Goal: Task Accomplishment & Management: Complete application form

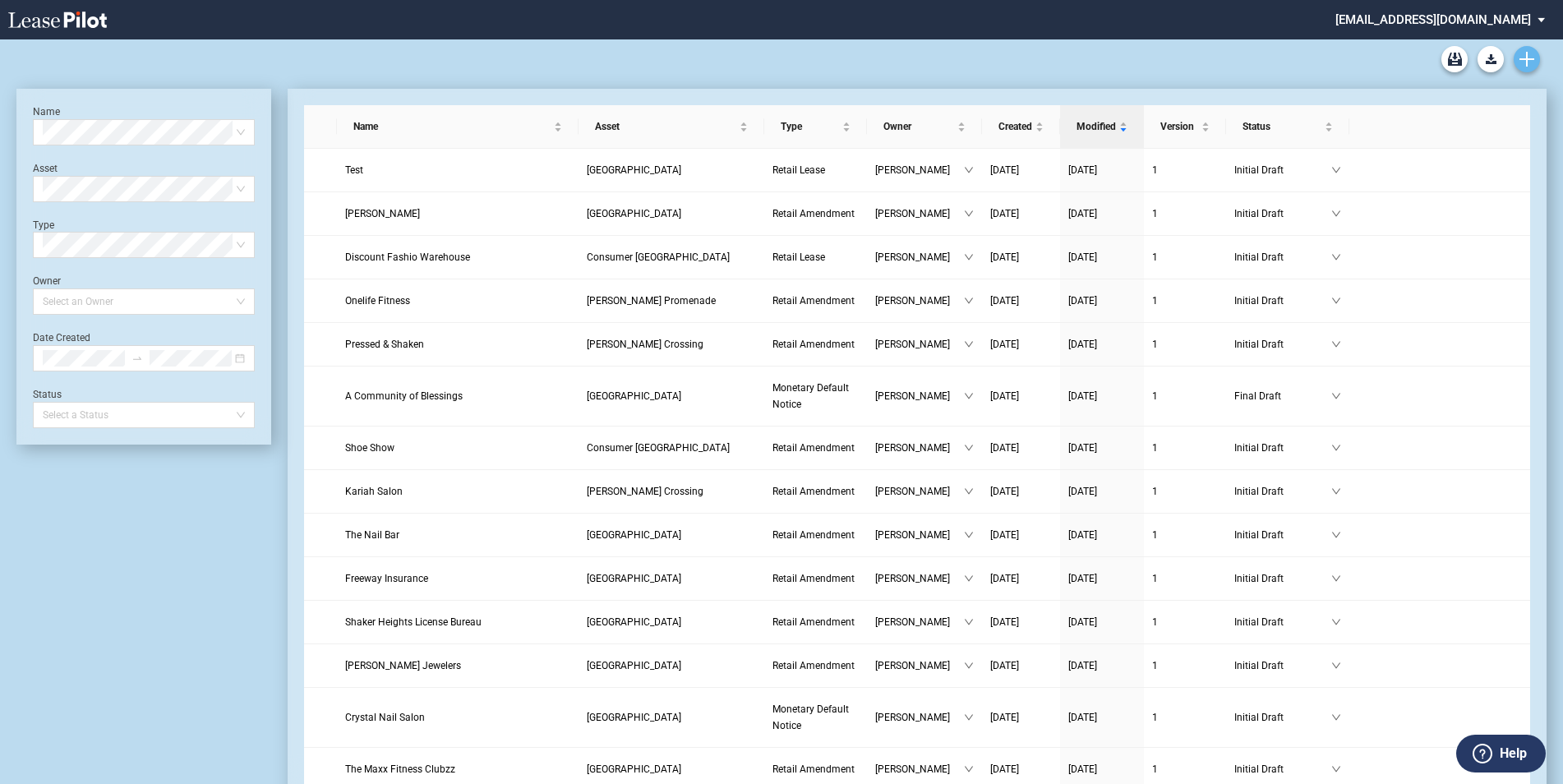
click at [1531, 51] on icon "Create new document" at bounding box center [1526, 58] width 15 height 15
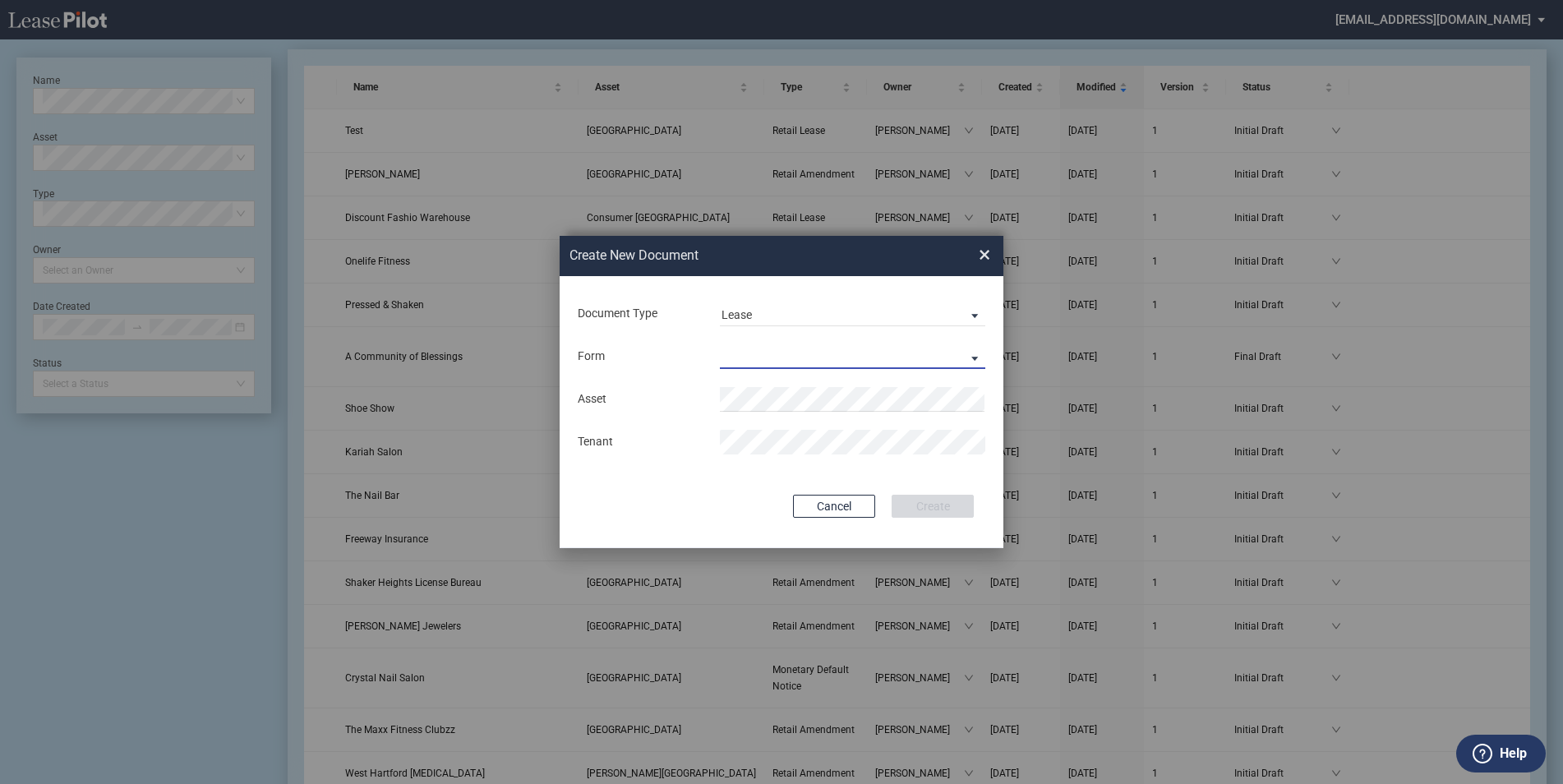
click at [746, 362] on md-select "Retail Lease Monetary Default Notice" at bounding box center [852, 357] width 265 height 24
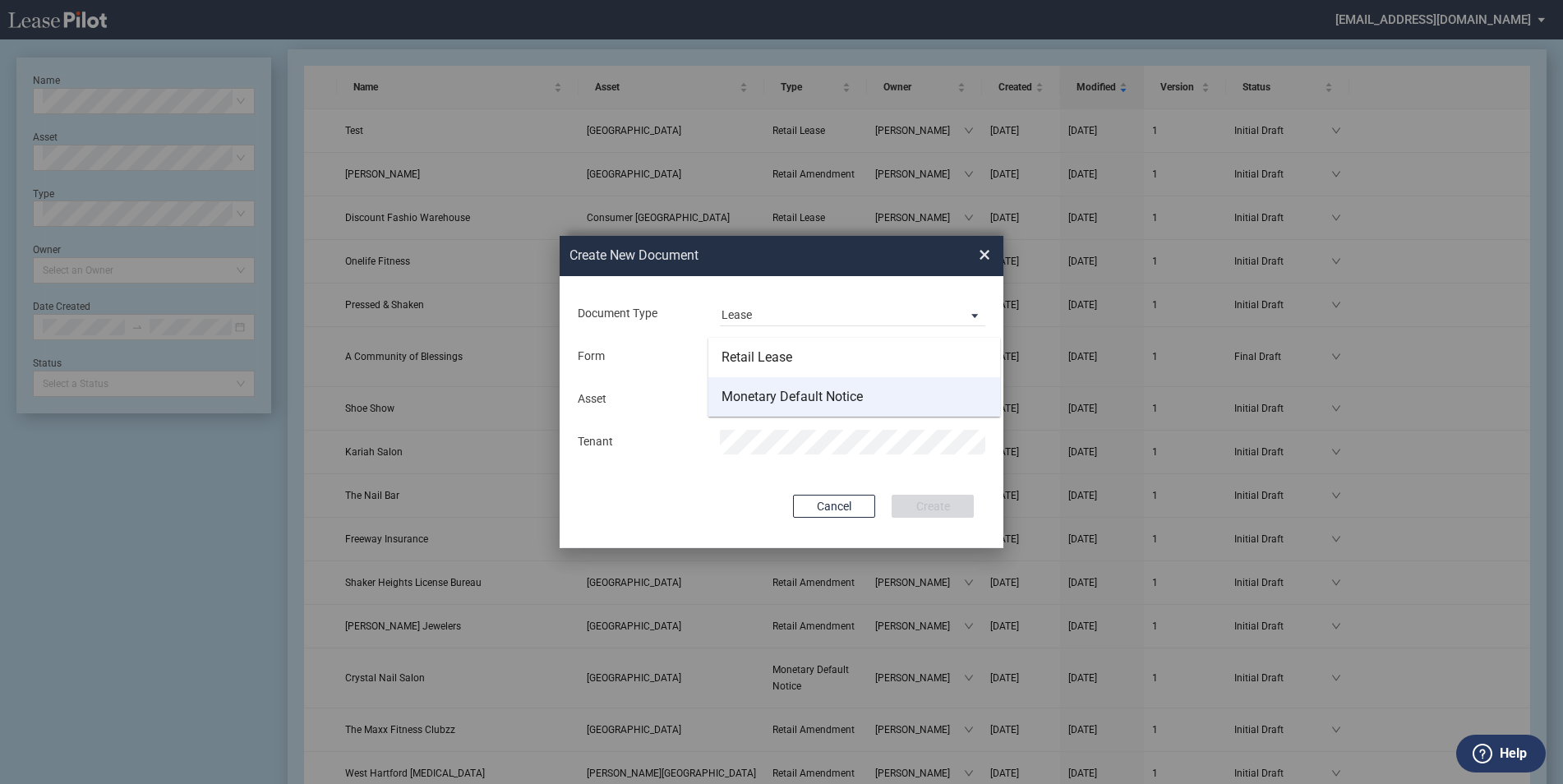
click at [827, 395] on div "Monetary Default Notice" at bounding box center [792, 397] width 141 height 18
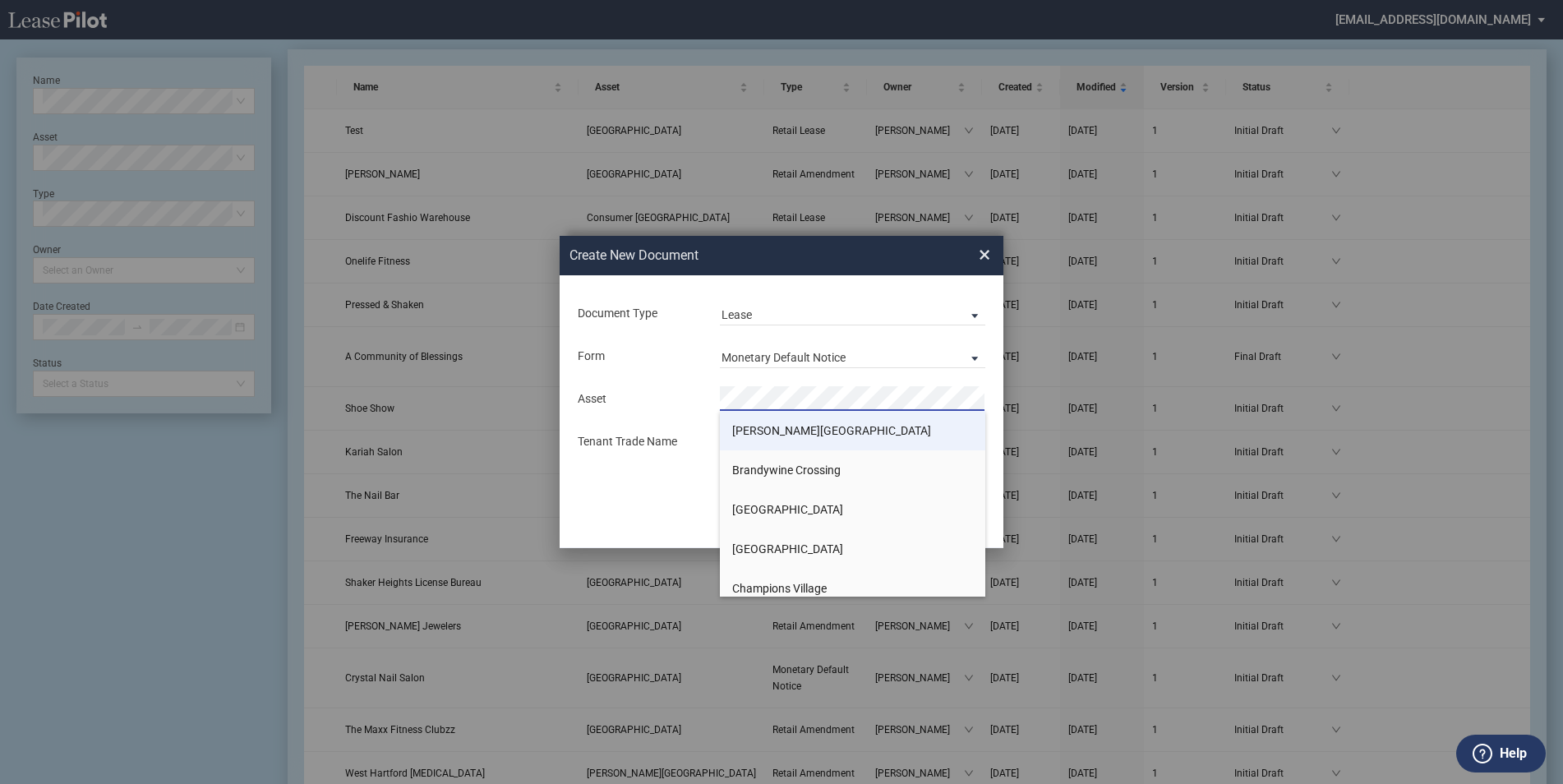
click at [791, 430] on span "[PERSON_NAME][GEOGRAPHIC_DATA]" at bounding box center [831, 430] width 199 height 13
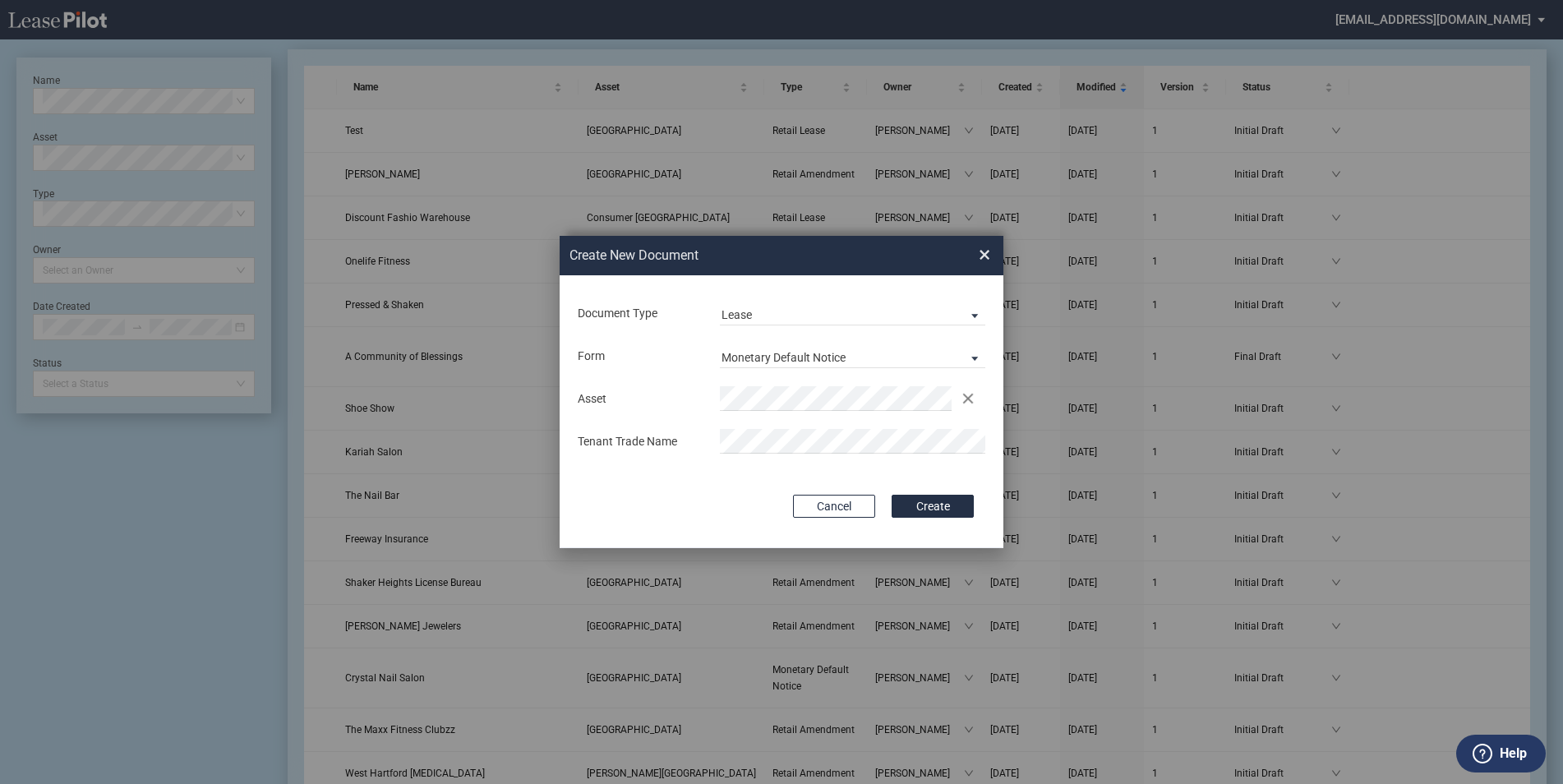
click at [702, 446] on div "Tenant Trade Name" at bounding box center [639, 442] width 142 height 17
click at [920, 505] on button "Create" at bounding box center [933, 506] width 82 height 23
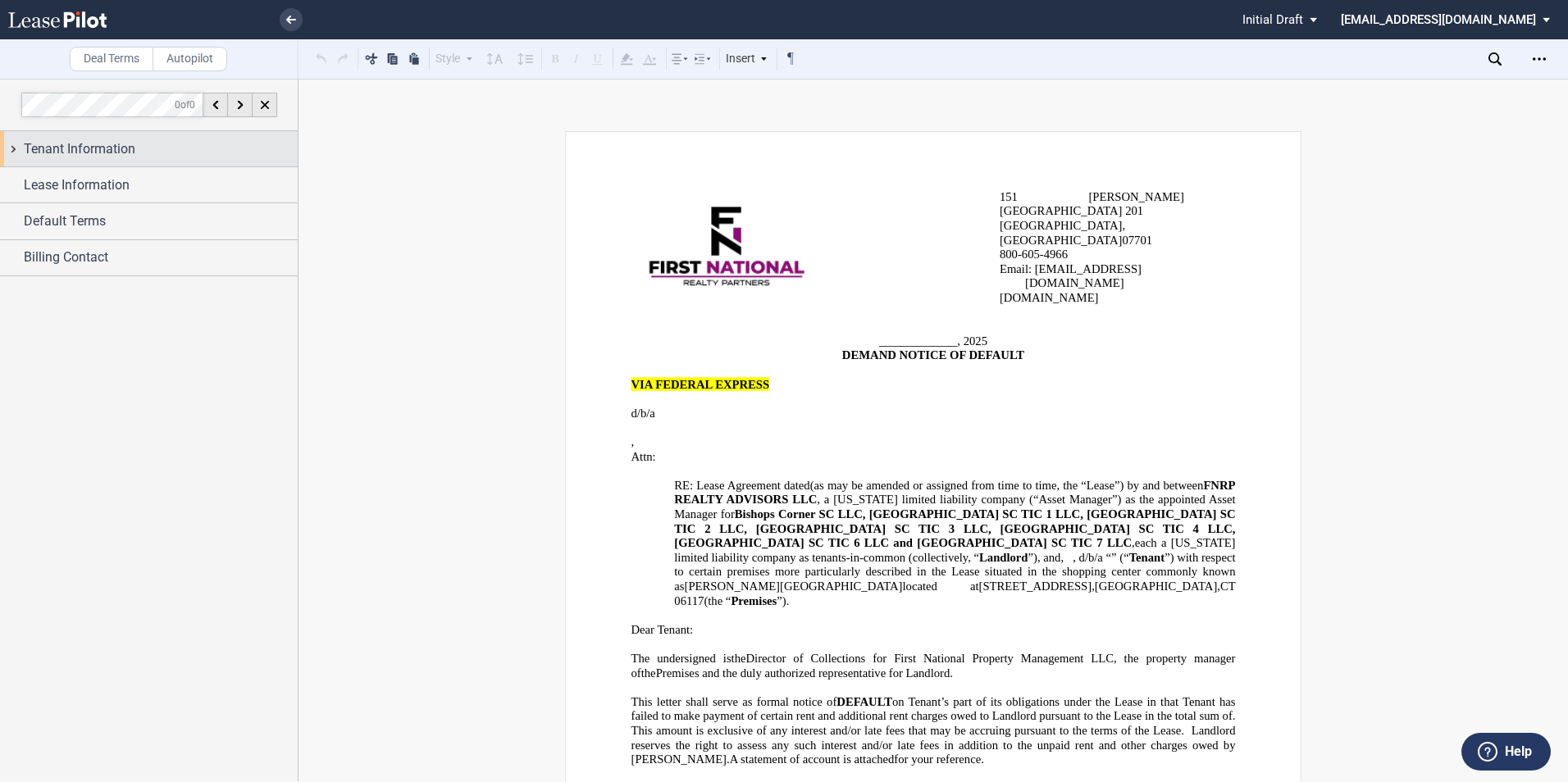
click at [110, 150] on span "Tenant Information" at bounding box center [79, 149] width 111 height 20
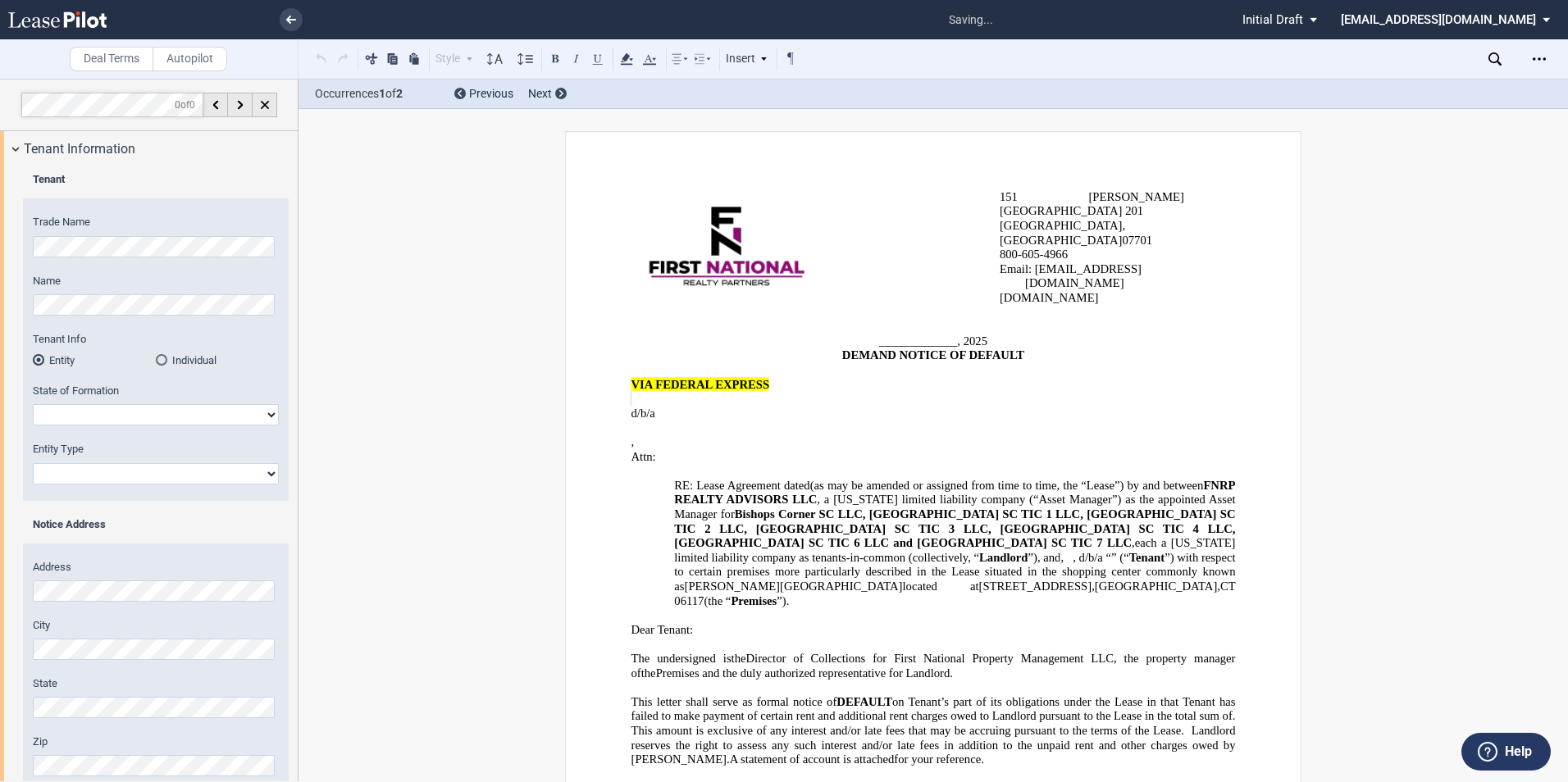
click at [115, 411] on select "[US_STATE] [US_STATE] [US_STATE] [US_STATE] [US_STATE] [US_STATE] [US_STATE] [U…" at bounding box center [155, 415] width 246 height 22
select select "[US_STATE]"
click at [33, 404] on select "[US_STATE] [US_STATE] [US_STATE] [US_STATE] [US_STATE] [US_STATE] [US_STATE] [U…" at bounding box center [155, 415] width 246 height 22
click at [69, 477] on select "Corporation Limited Liability Company General Partnership Limited Partnership O…" at bounding box center [155, 474] width 246 height 22
select select "Corporation"
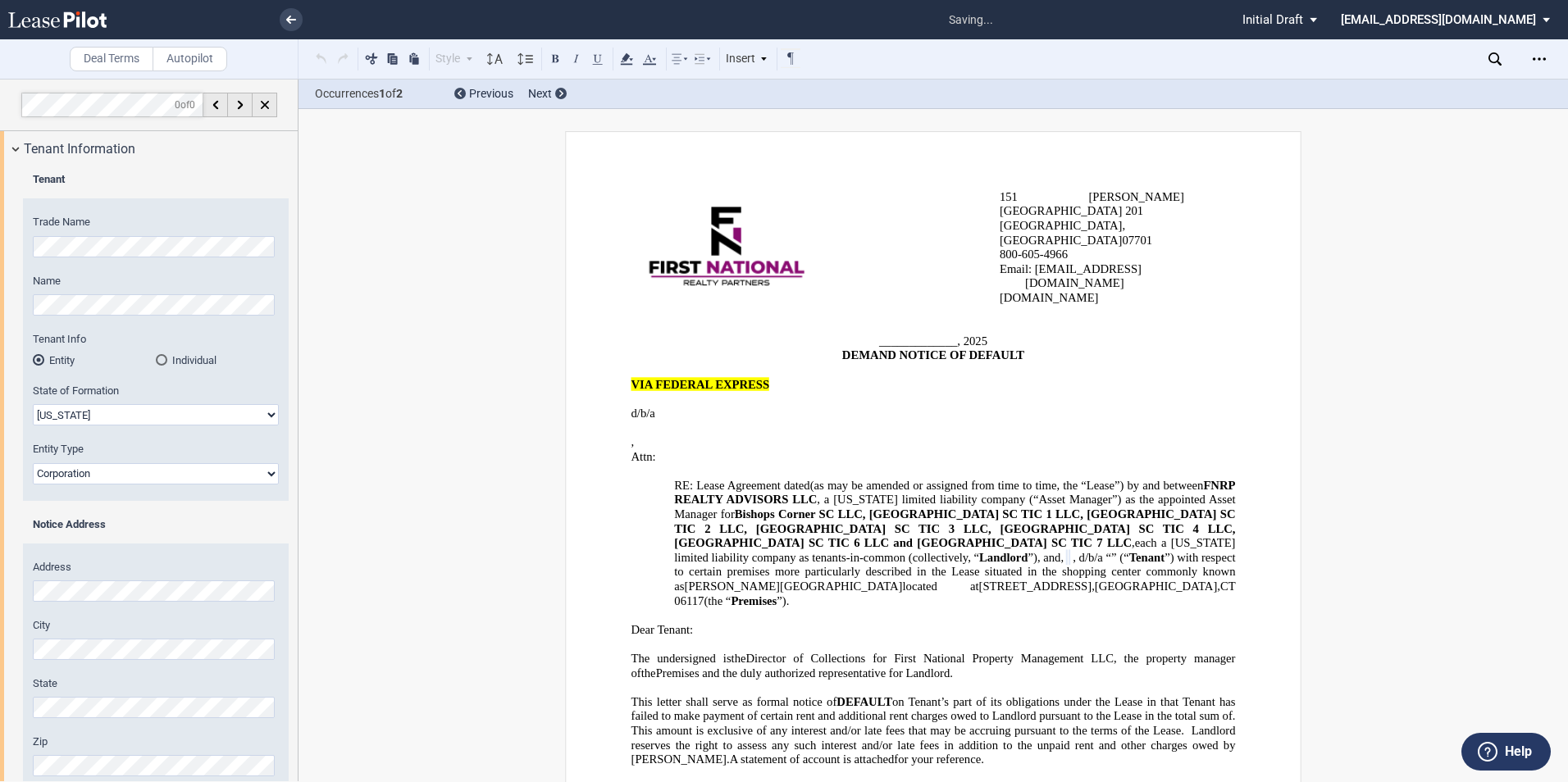
click at [33, 463] on select "Corporation Limited Liability Company General Partnership Limited Partnership O…" at bounding box center [155, 474] width 246 height 22
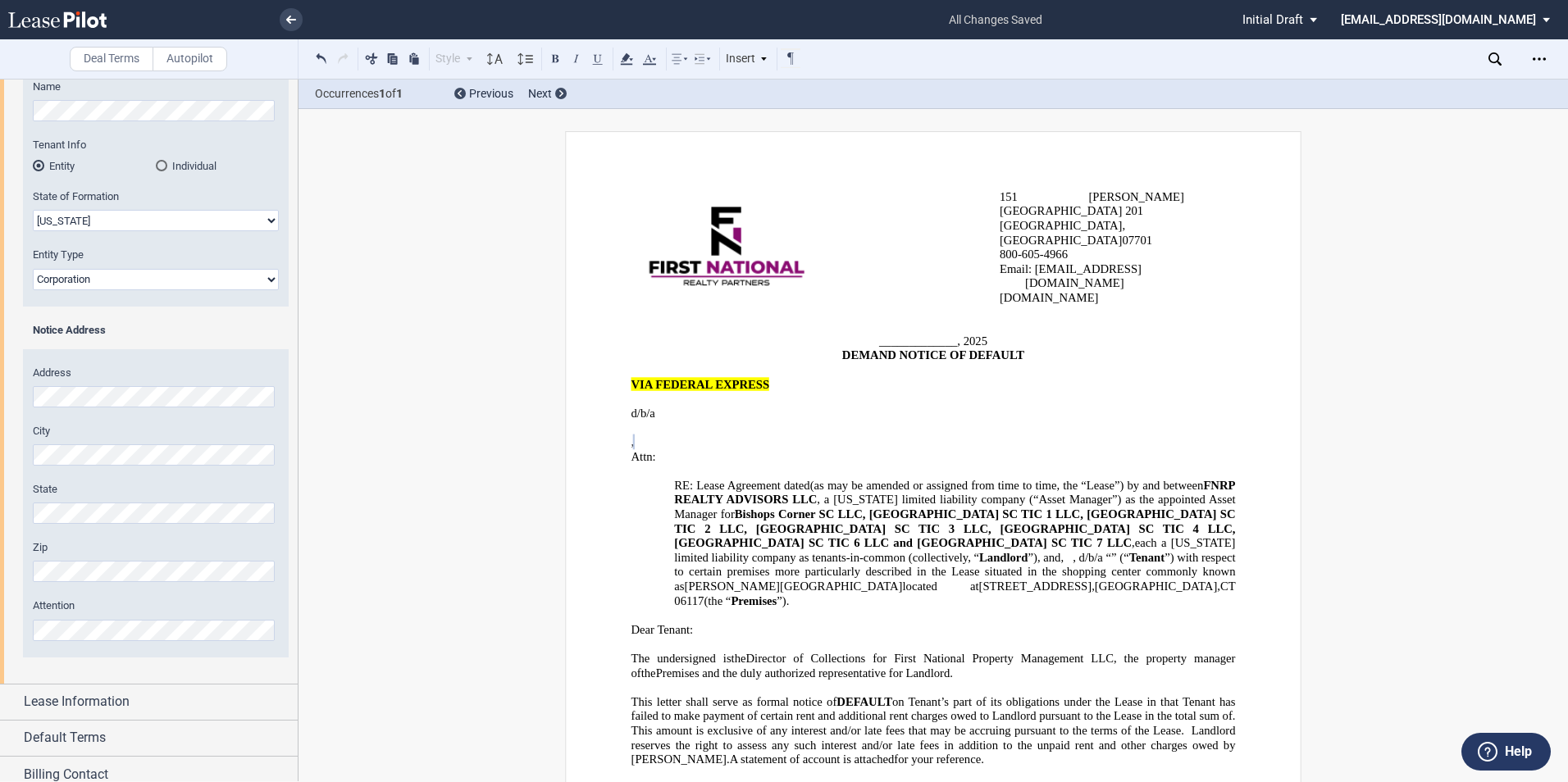
scroll to position [206, 0]
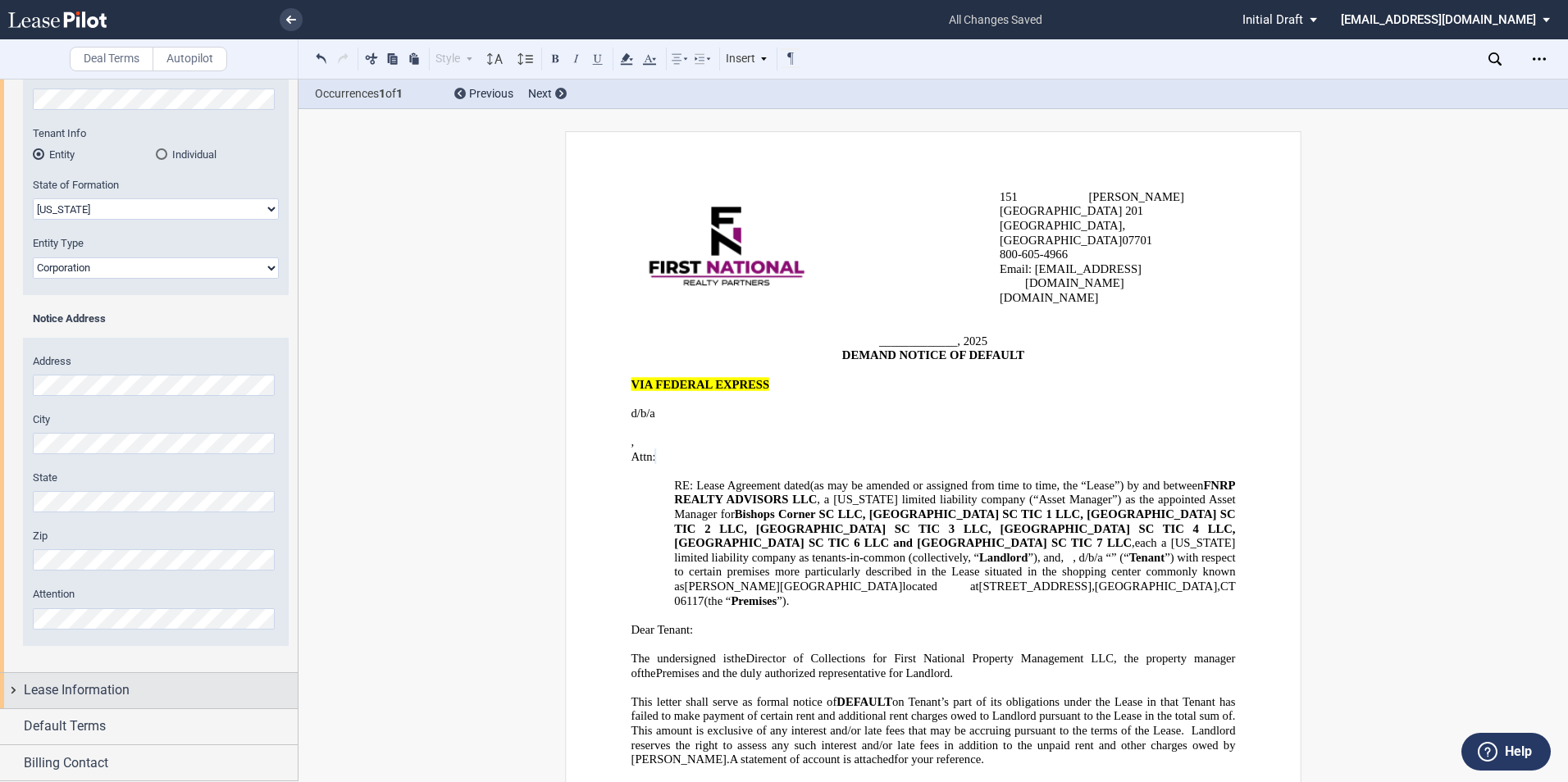
click at [81, 684] on span "Lease Information" at bounding box center [76, 690] width 106 height 20
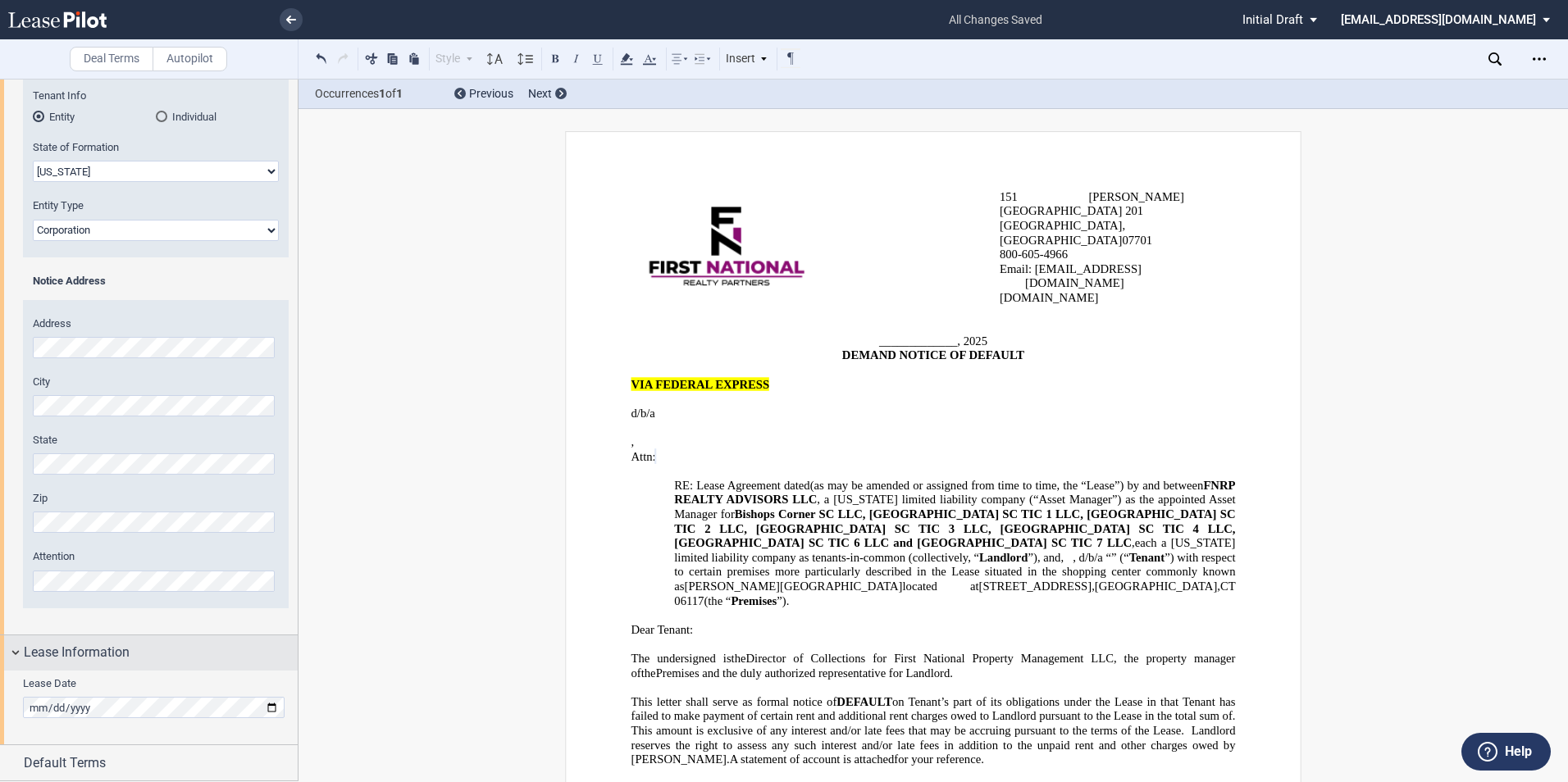
scroll to position [279, 0]
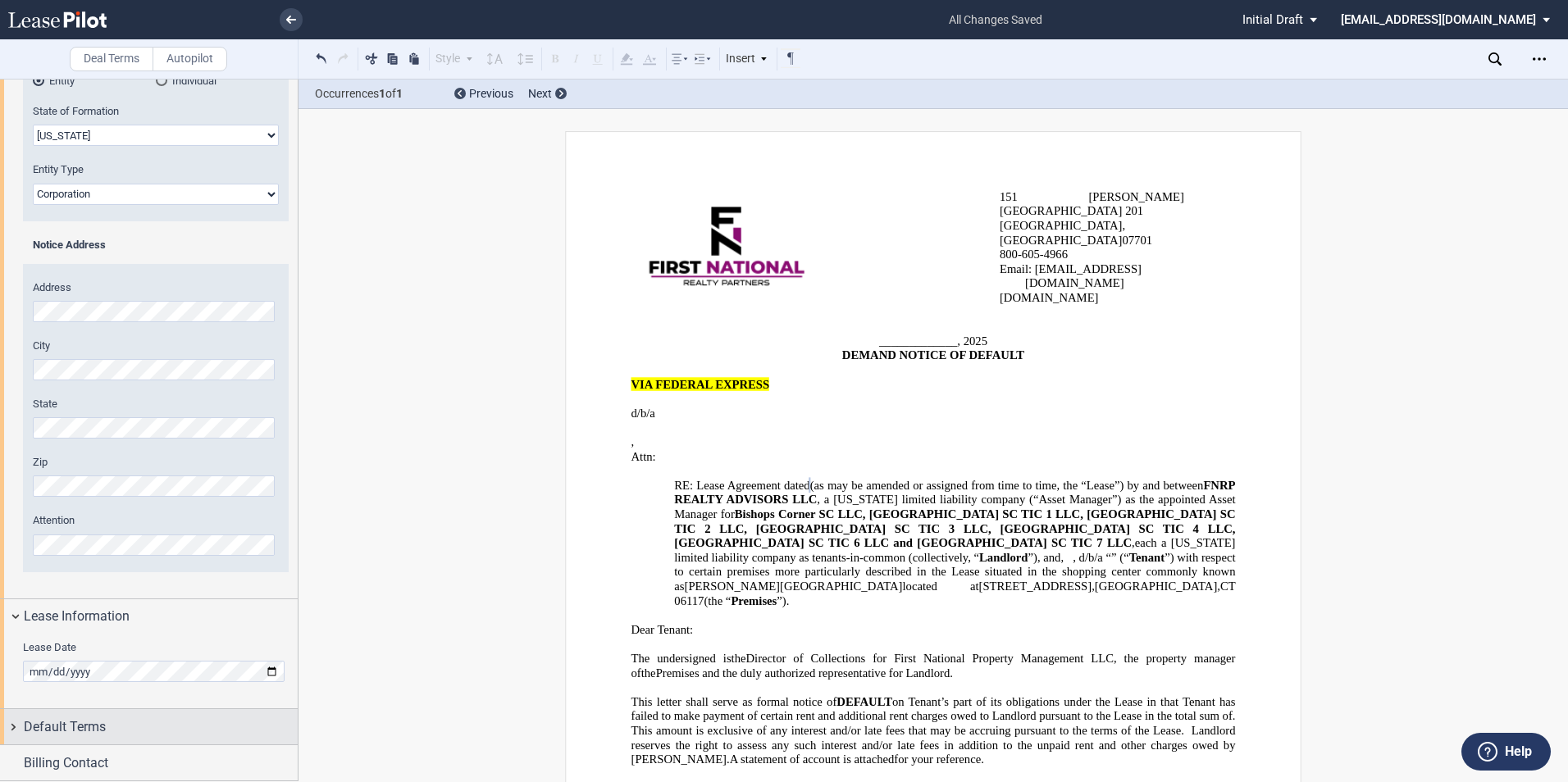
click at [70, 724] on span "Default Terms" at bounding box center [64, 726] width 82 height 20
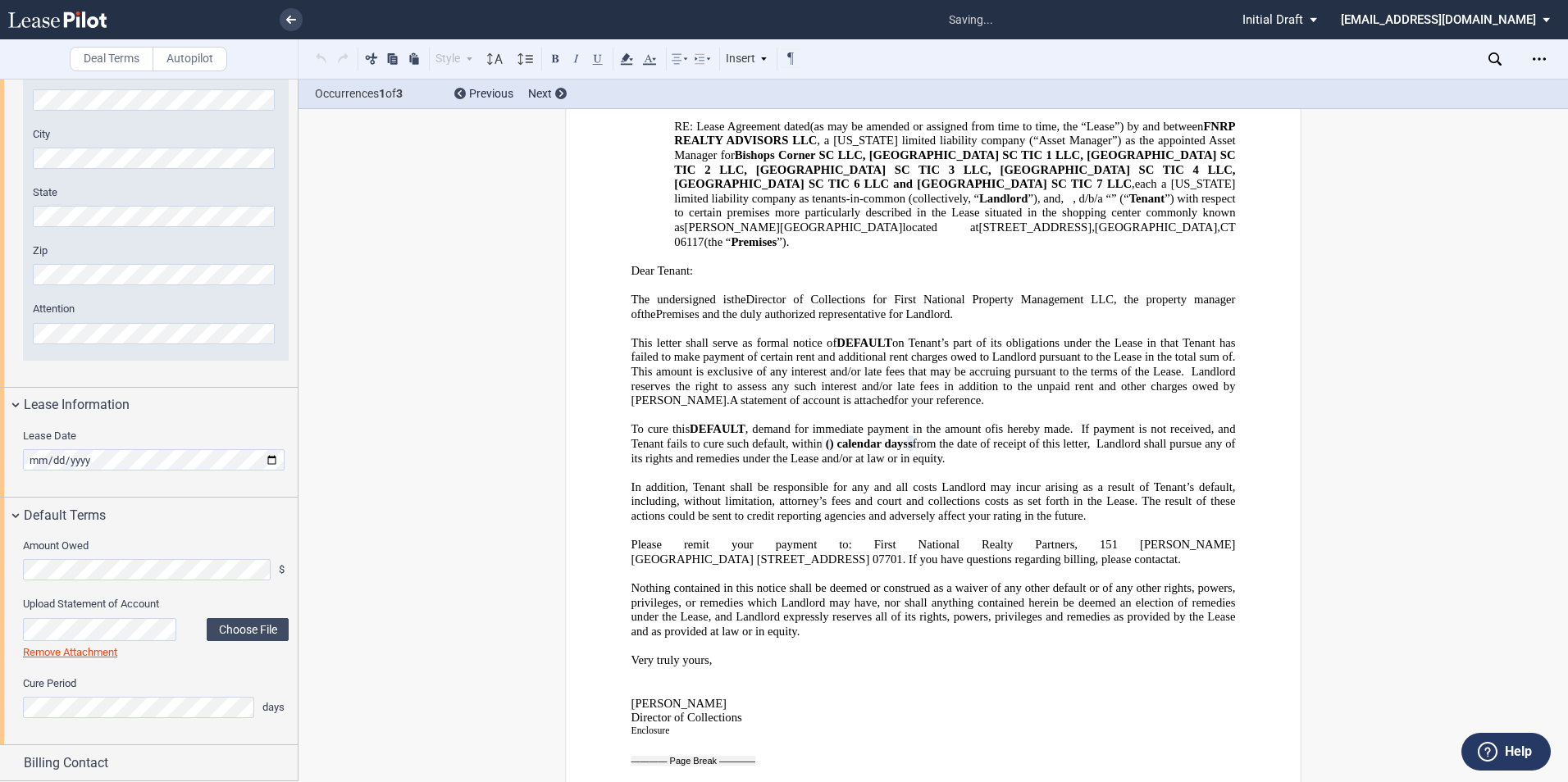
scroll to position [390, 0]
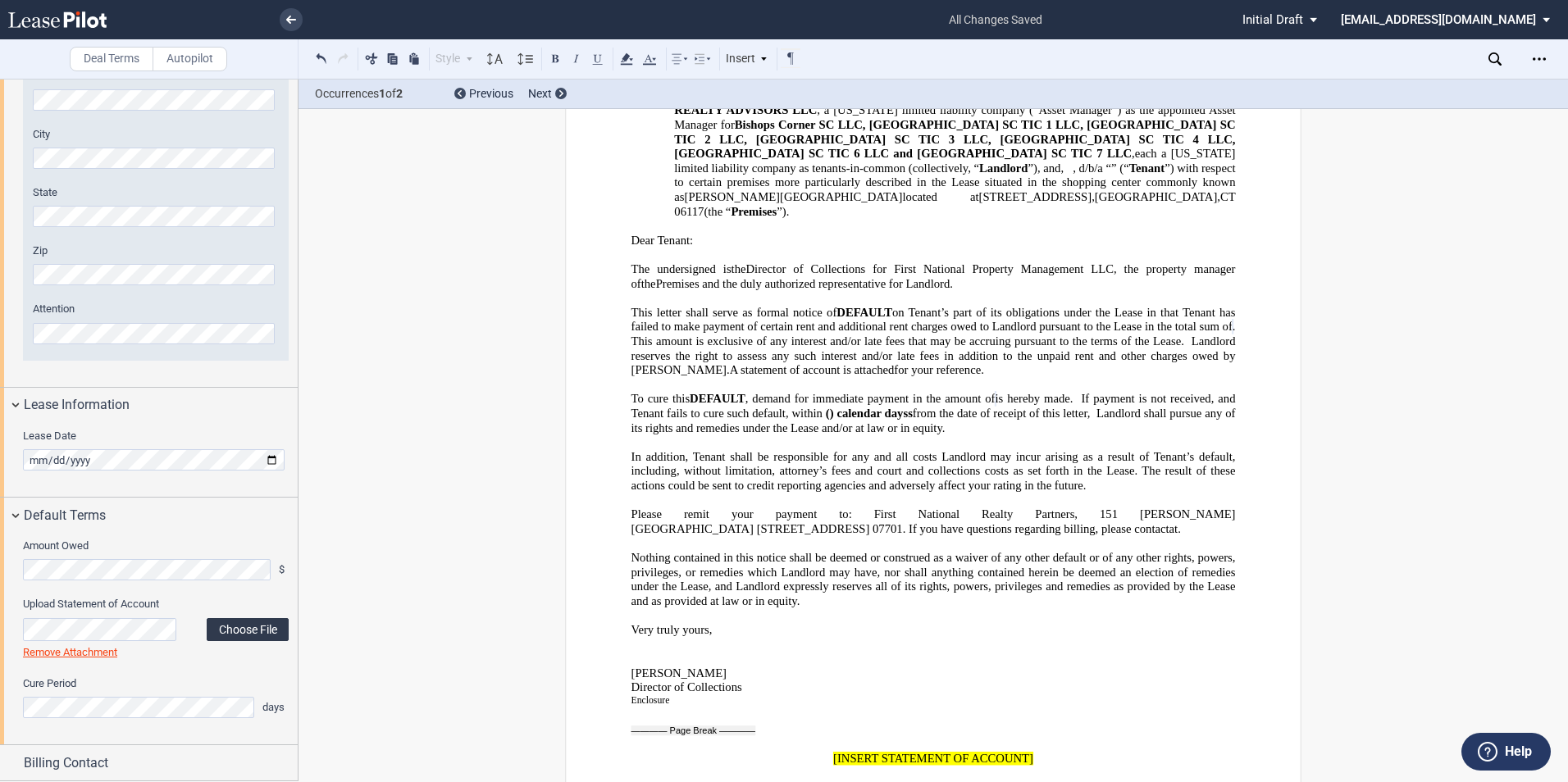
click at [244, 633] on label "Choose File" at bounding box center [247, 629] width 82 height 23
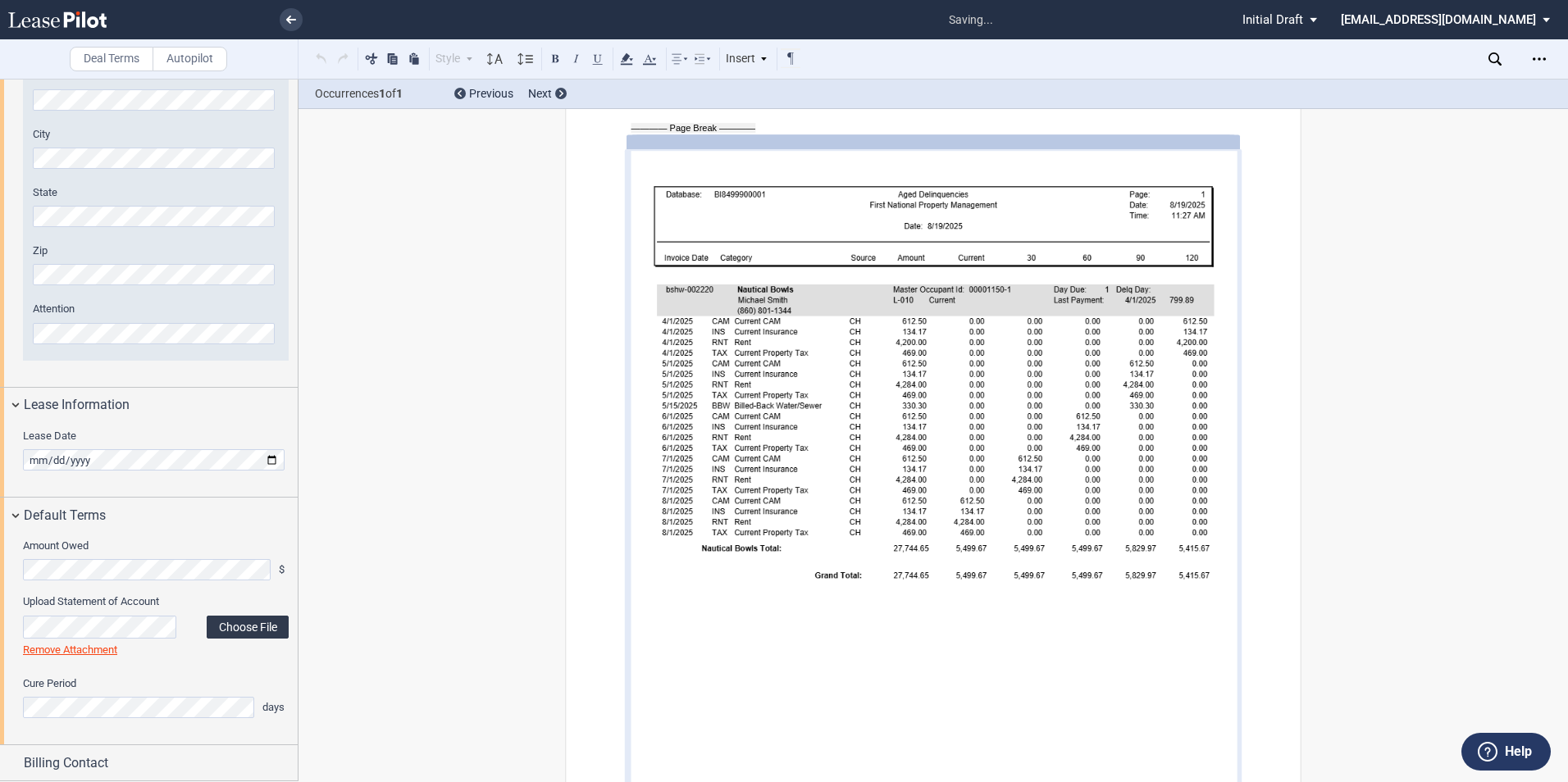
scroll to position [1014, 0]
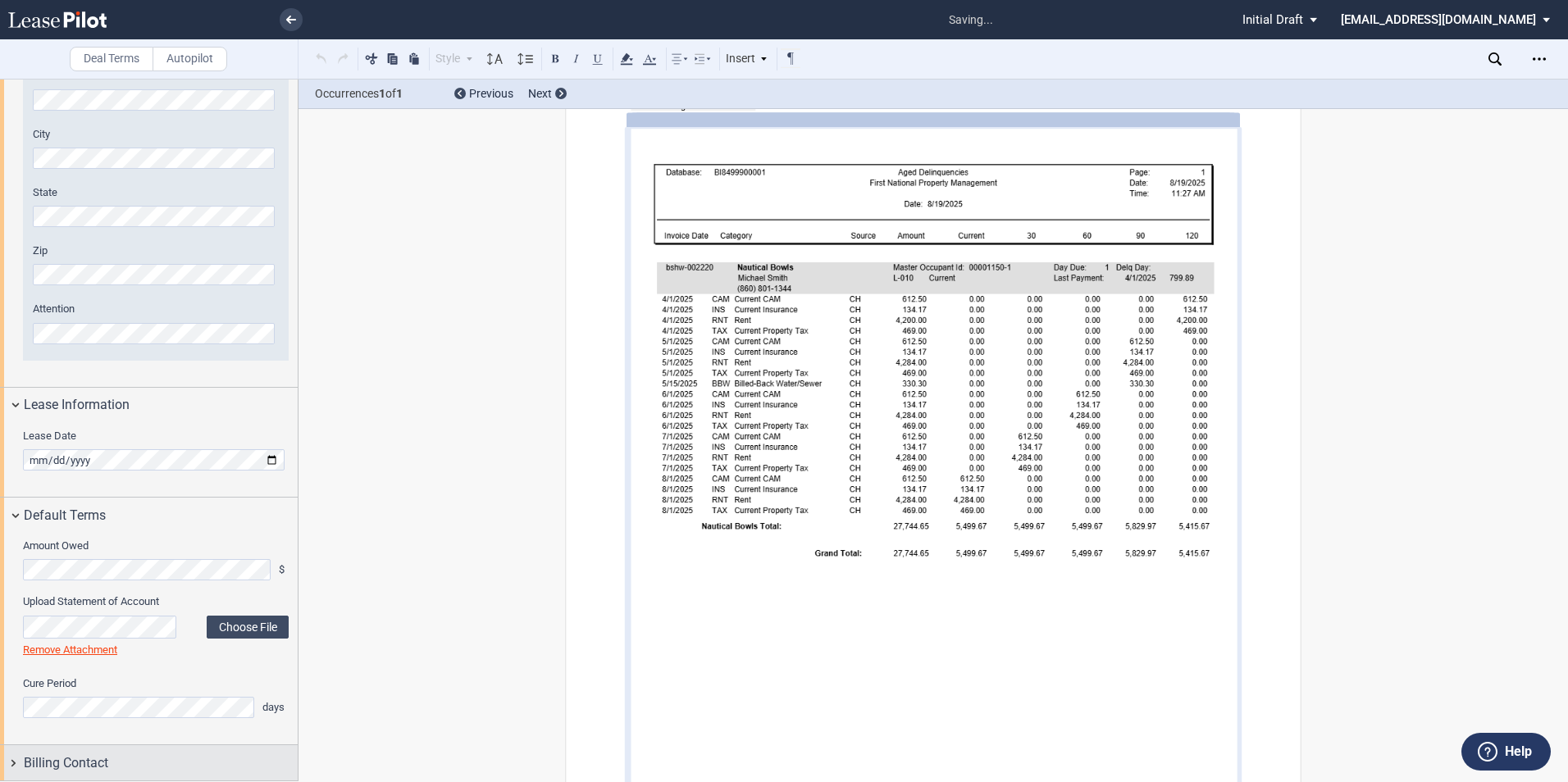
click at [102, 769] on span "Billing Contact" at bounding box center [65, 763] width 84 height 20
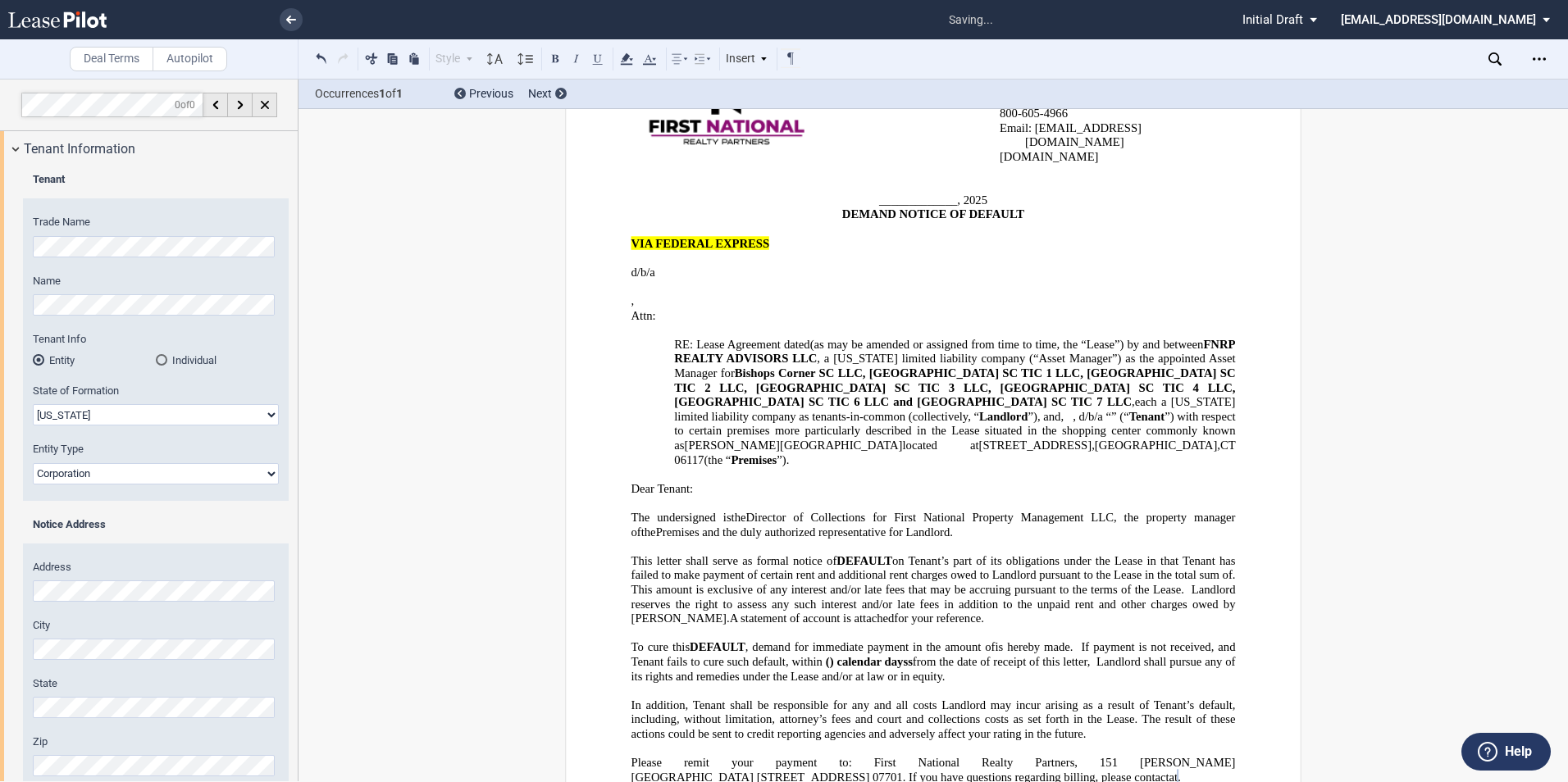
scroll to position [0, 0]
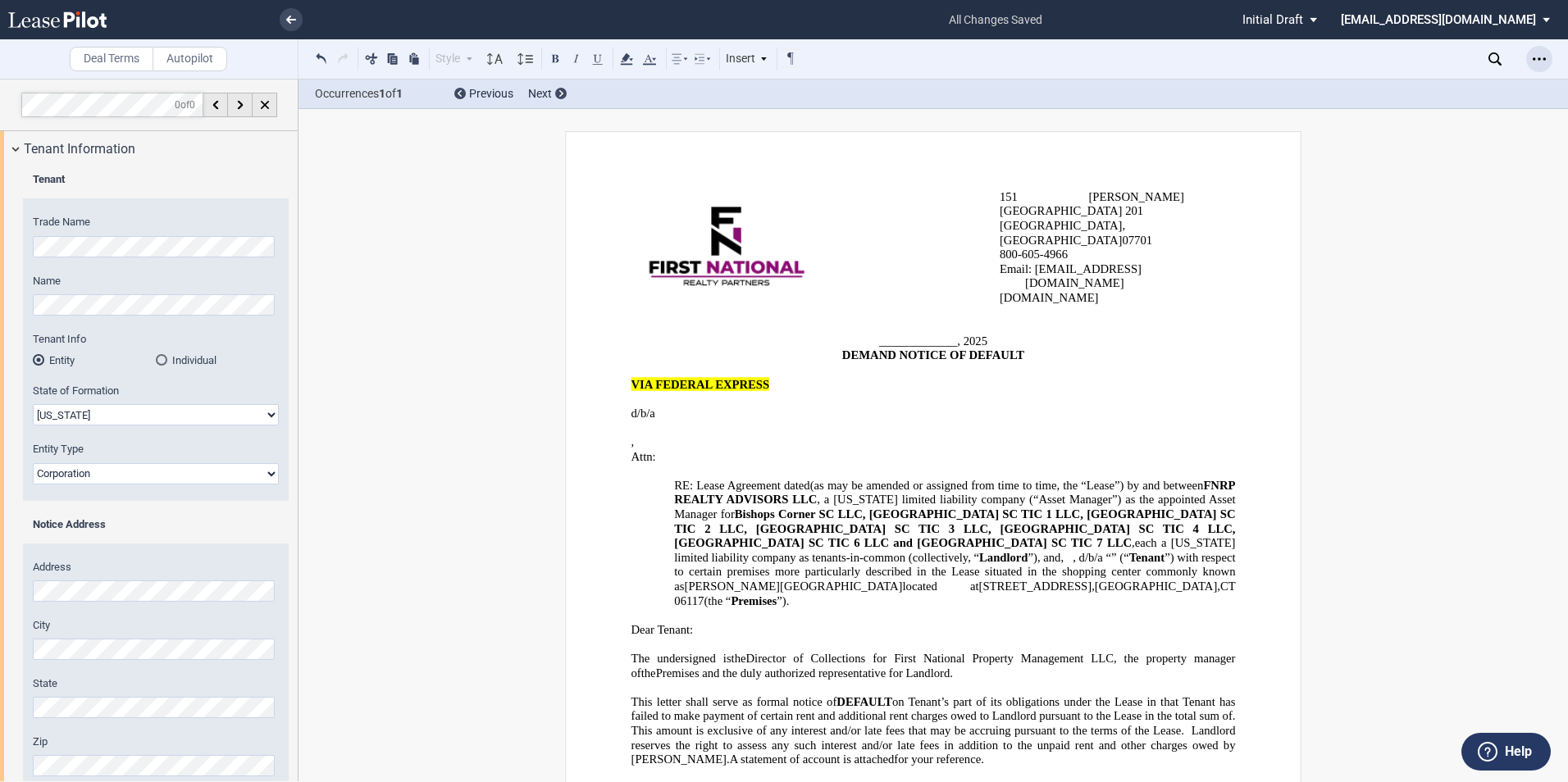
click at [1529, 68] on div "Open Lease options menu" at bounding box center [1538, 59] width 26 height 26
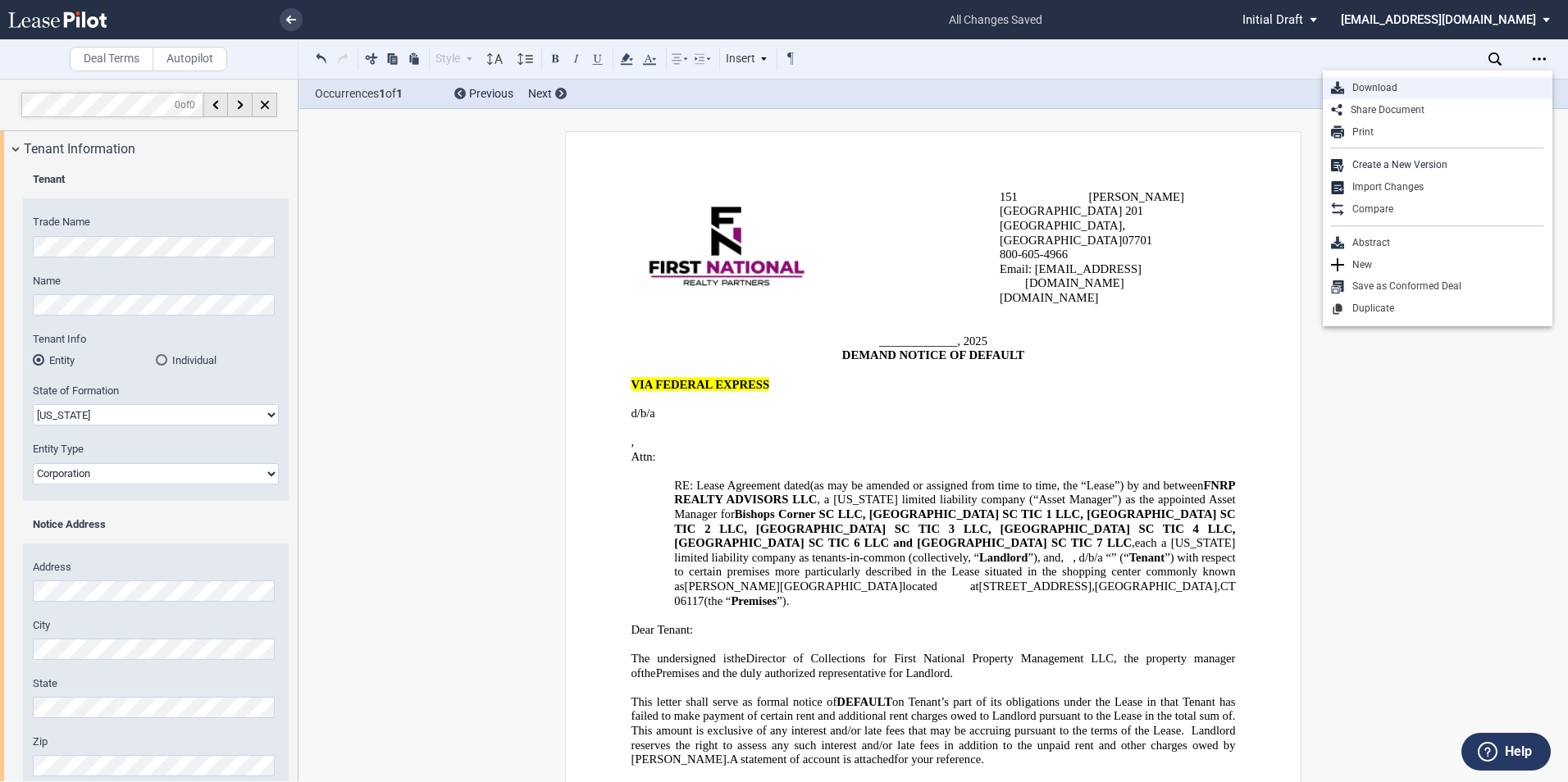
click at [1499, 89] on div "Download" at bounding box center [1444, 88] width 200 height 14
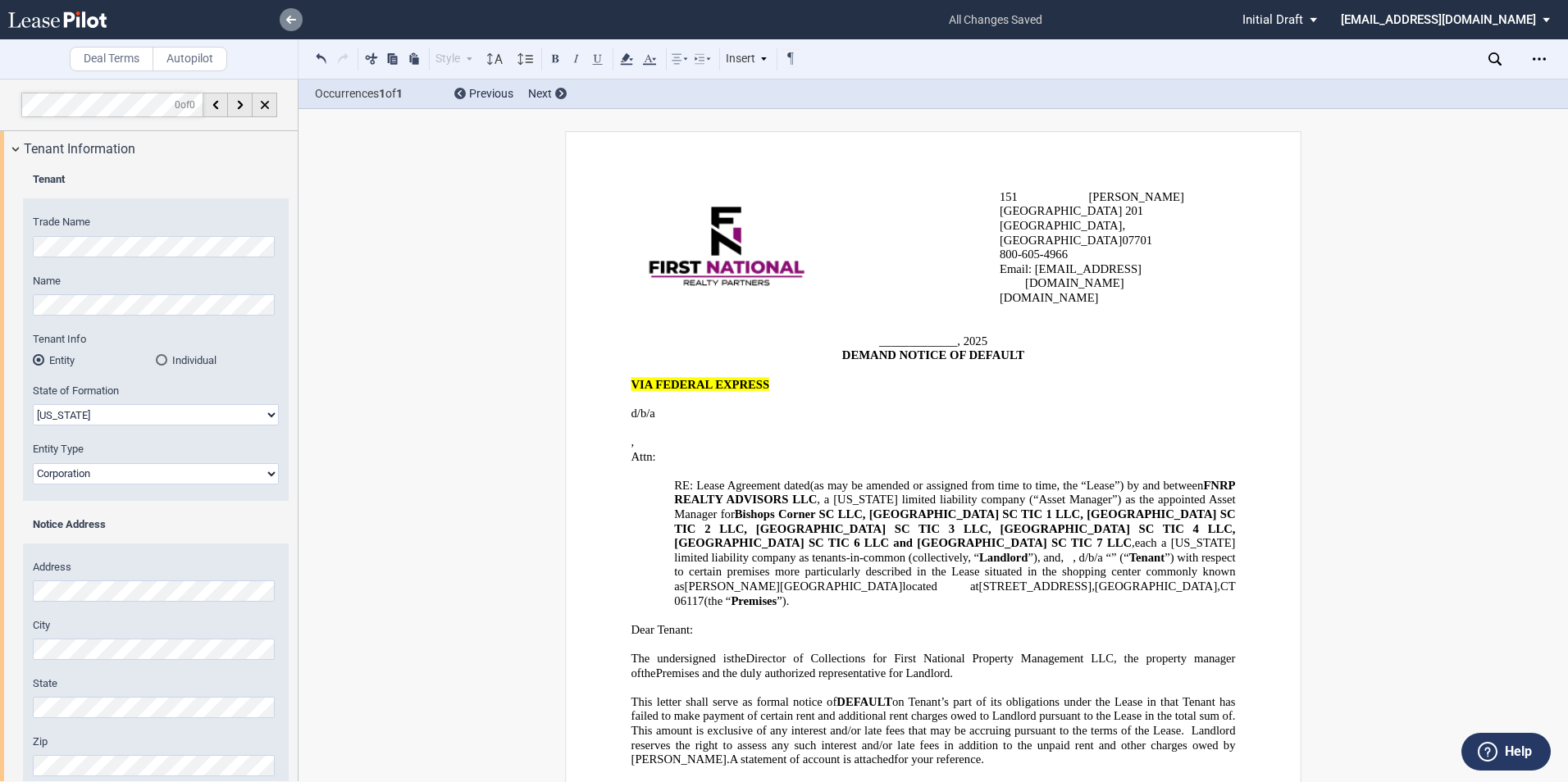
click at [292, 16] on icon at bounding box center [291, 19] width 10 height 8
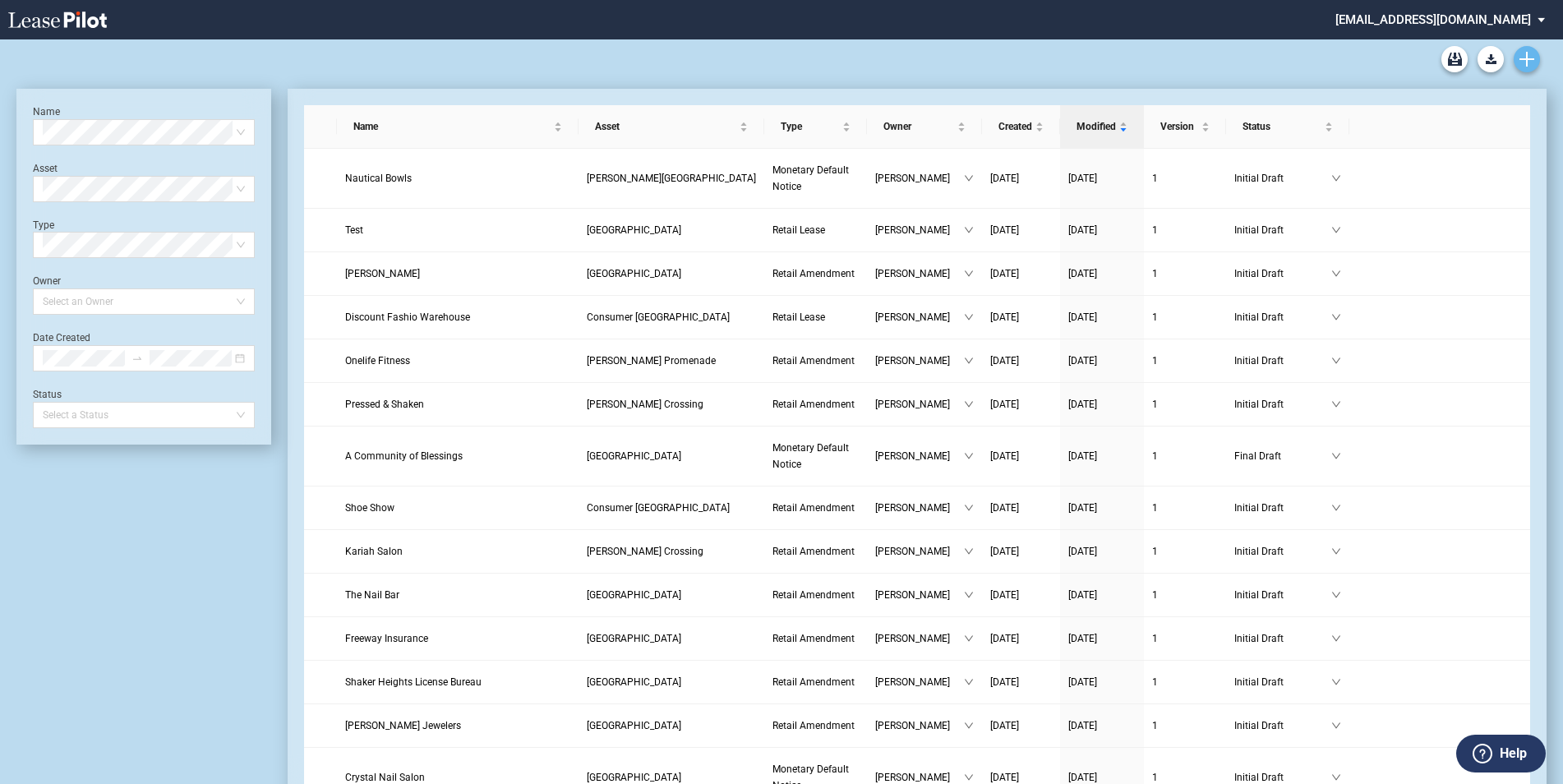
click at [1531, 60] on use "Create new document" at bounding box center [1526, 58] width 15 height 15
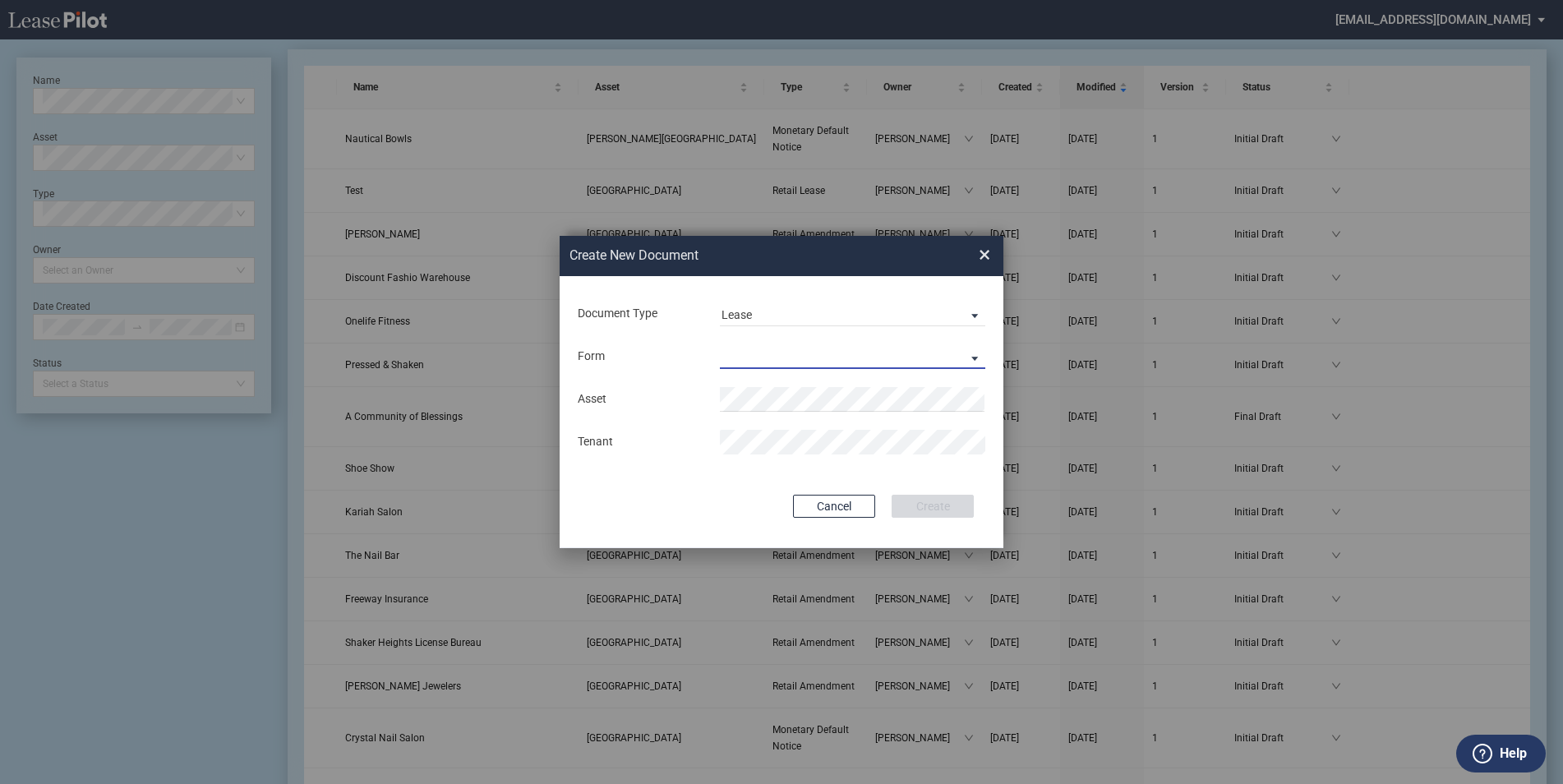
click at [751, 347] on md-select "Retail Lease Monetary Default Notice" at bounding box center [852, 357] width 265 height 24
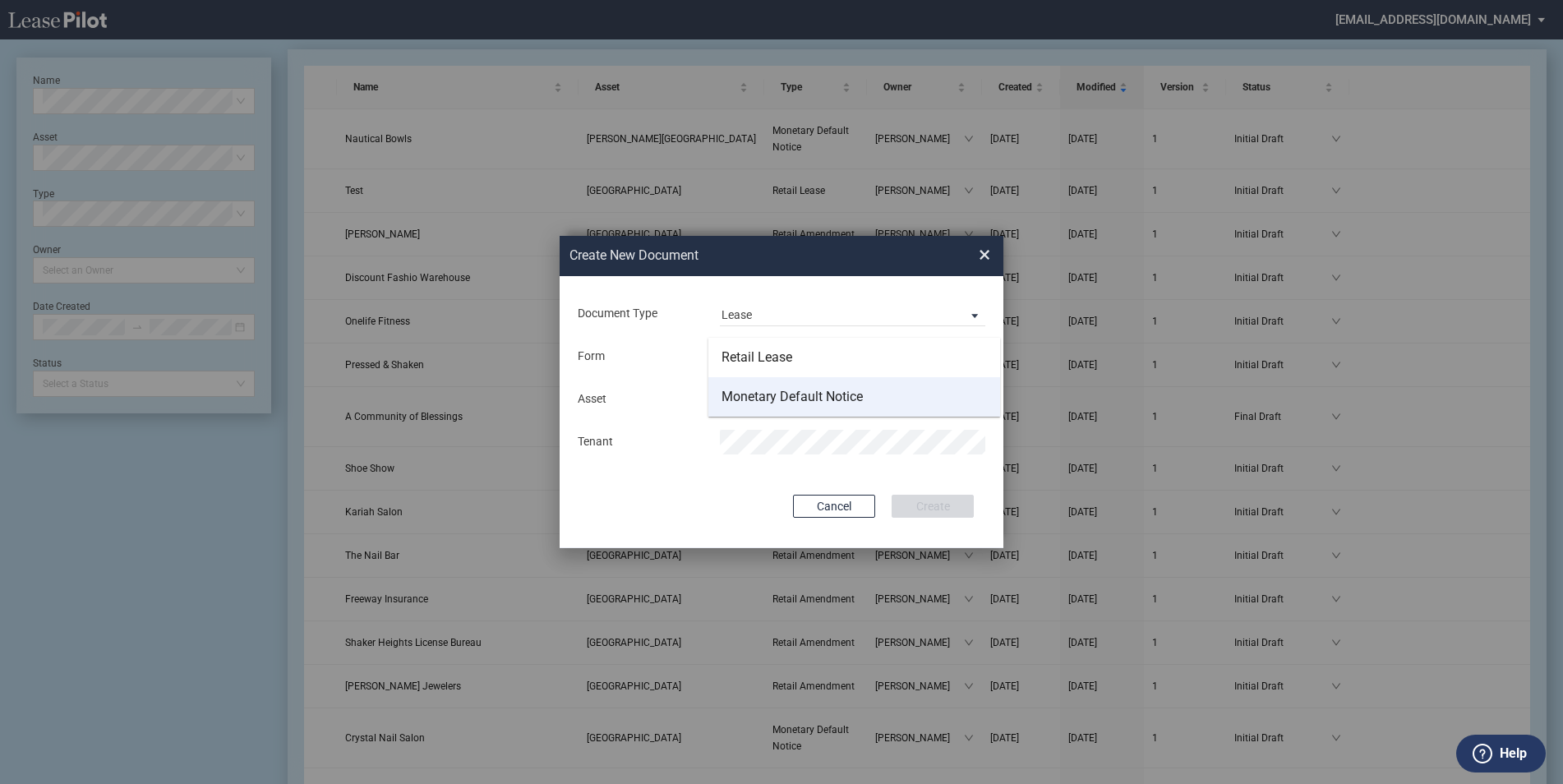
click at [771, 391] on div "Monetary Default Notice" at bounding box center [792, 397] width 141 height 18
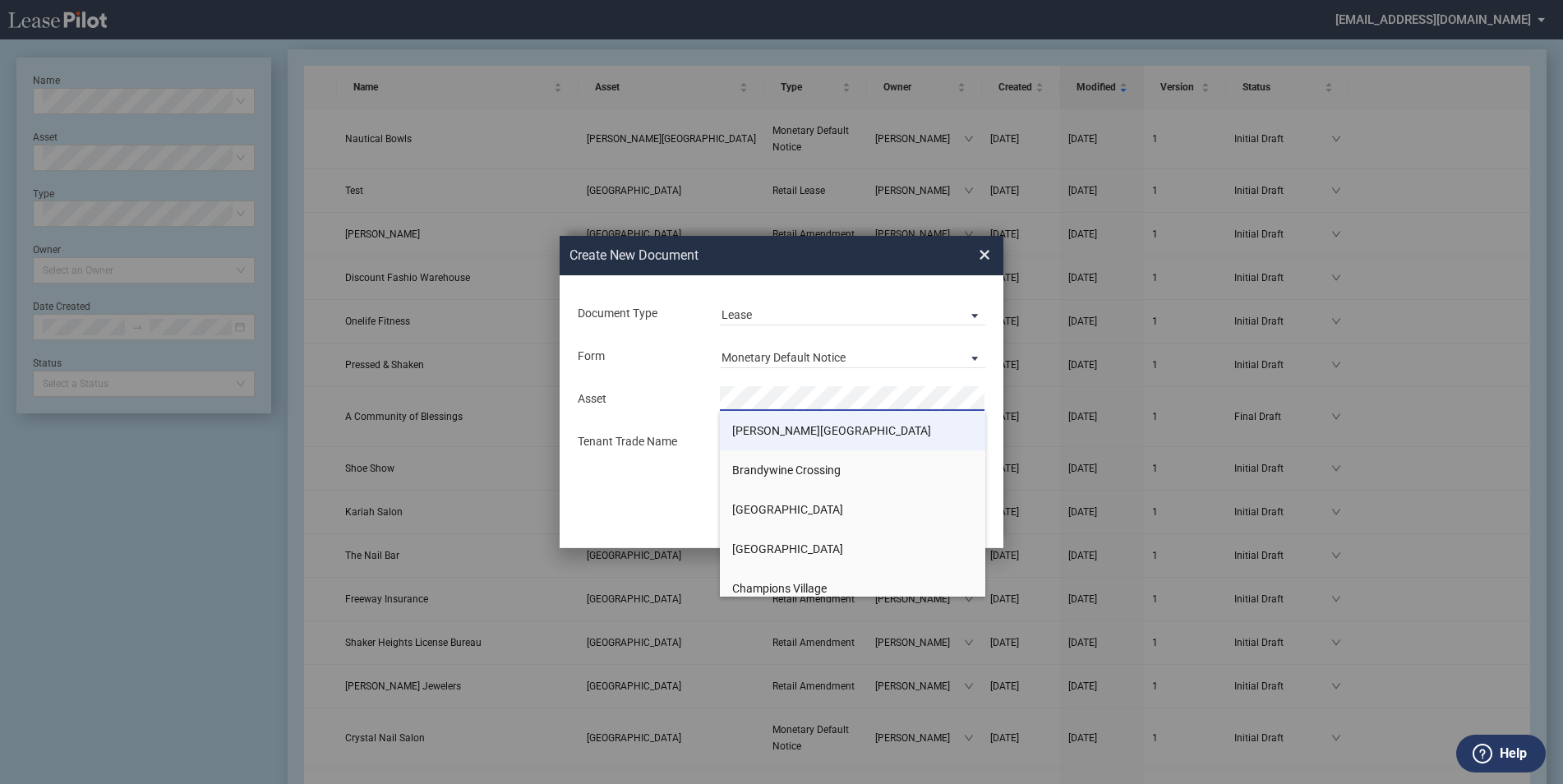
click at [763, 429] on span "[PERSON_NAME][GEOGRAPHIC_DATA]" at bounding box center [831, 430] width 199 height 13
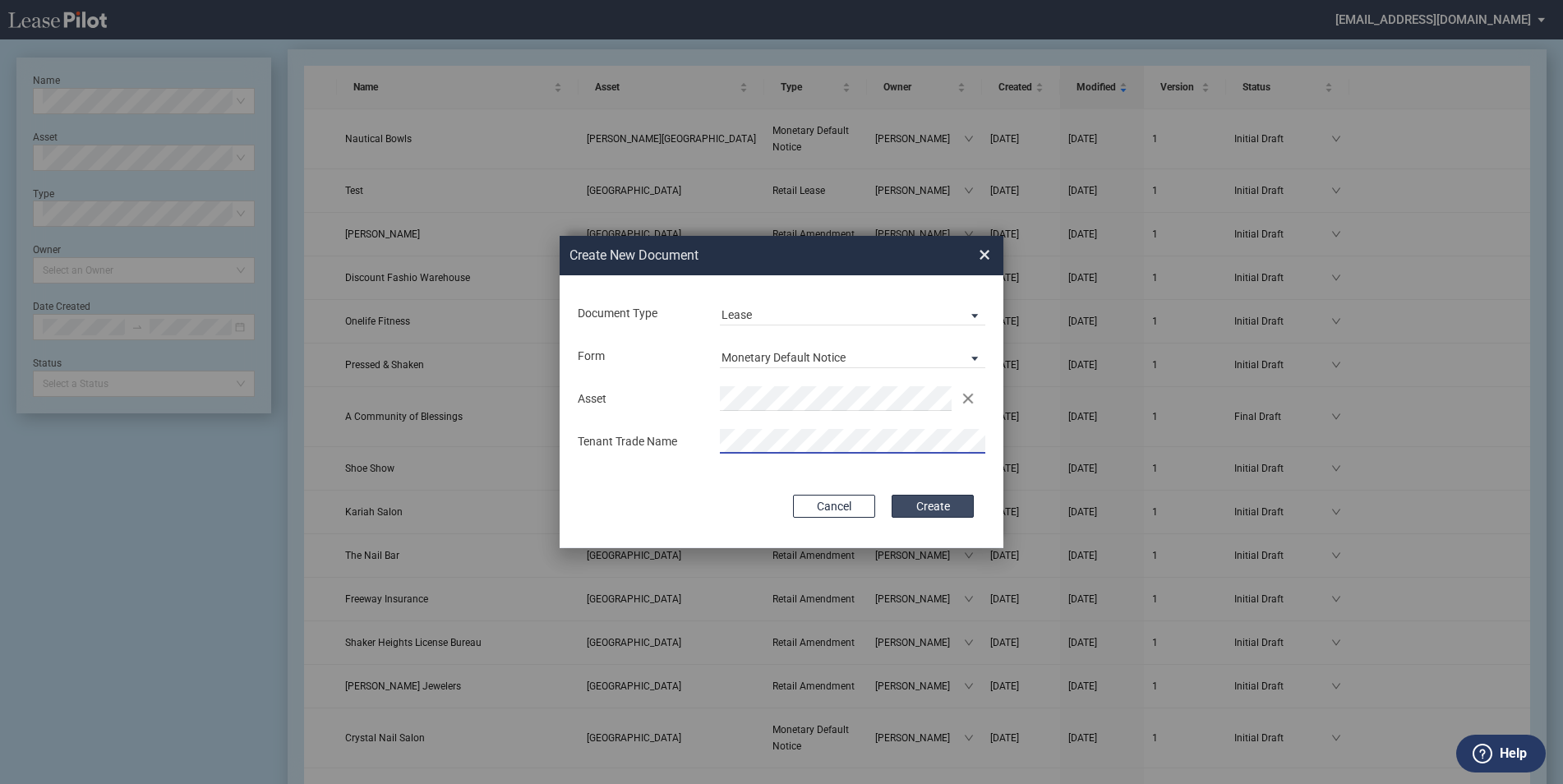
click at [916, 506] on button "Create" at bounding box center [933, 506] width 82 height 23
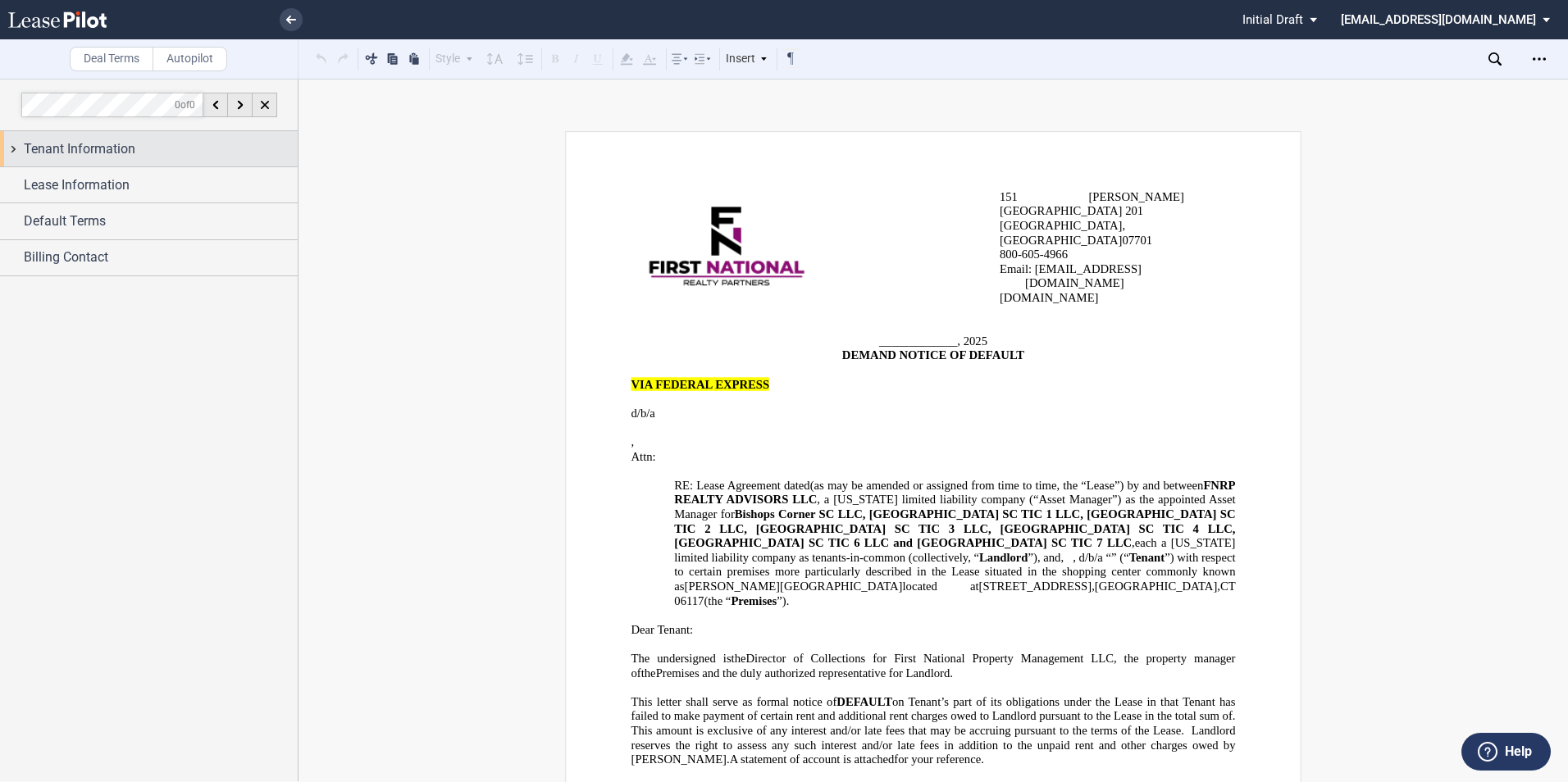
click at [104, 144] on span "Tenant Information" at bounding box center [79, 149] width 111 height 20
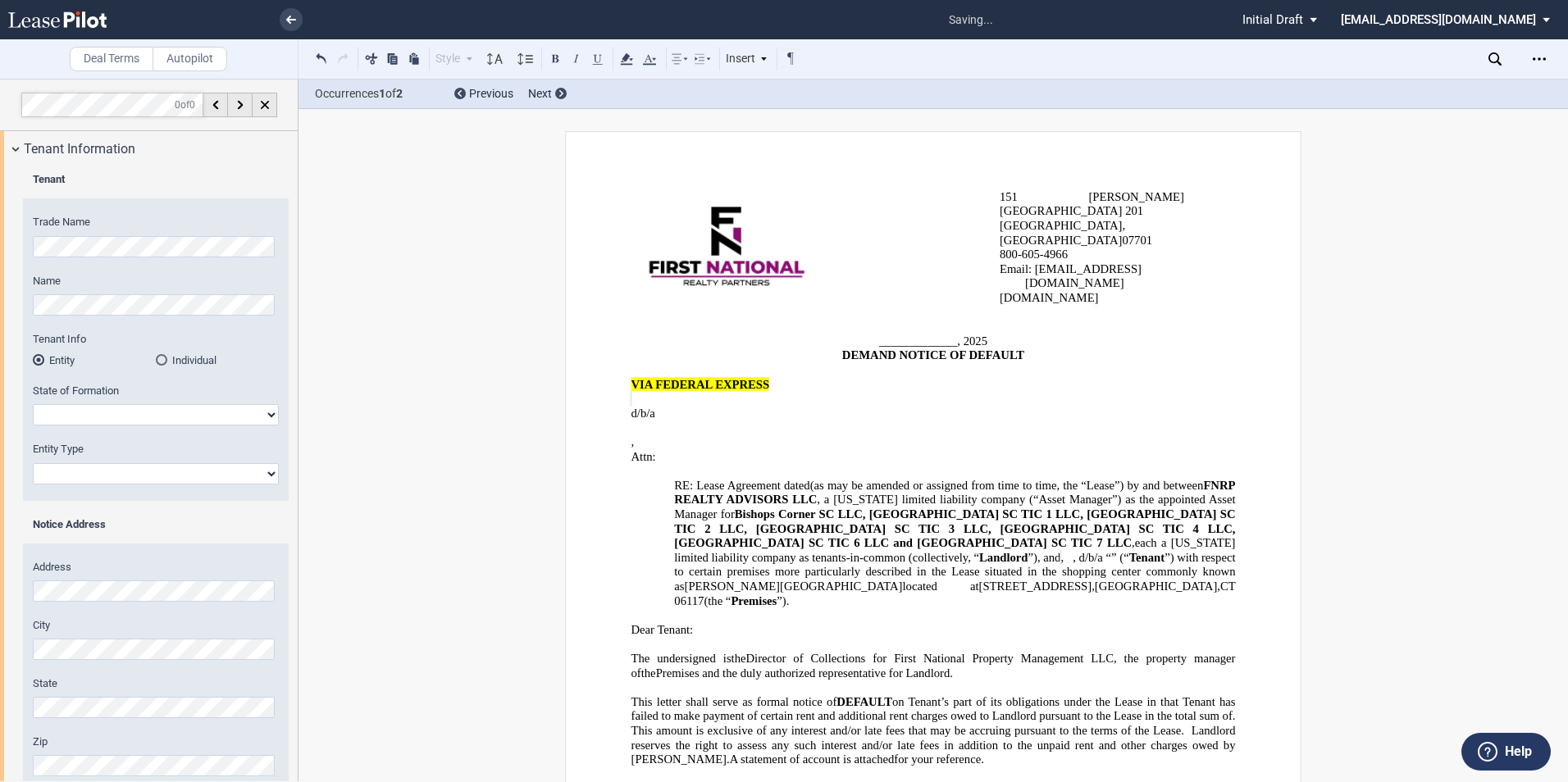
click at [112, 417] on select "[US_STATE] [US_STATE] [US_STATE] [US_STATE] [US_STATE] [US_STATE] [US_STATE] [U…" at bounding box center [155, 415] width 246 height 22
select select "[US_STATE]"
click at [33, 404] on select "[US_STATE] [US_STATE] [US_STATE] [US_STATE] [US_STATE] [US_STATE] [US_STATE] [U…" at bounding box center [155, 415] width 246 height 22
click at [75, 473] on select "Corporation Limited Liability Company General Partnership Limited Partnership O…" at bounding box center [155, 474] width 246 height 22
select select "Limited Liability Company"
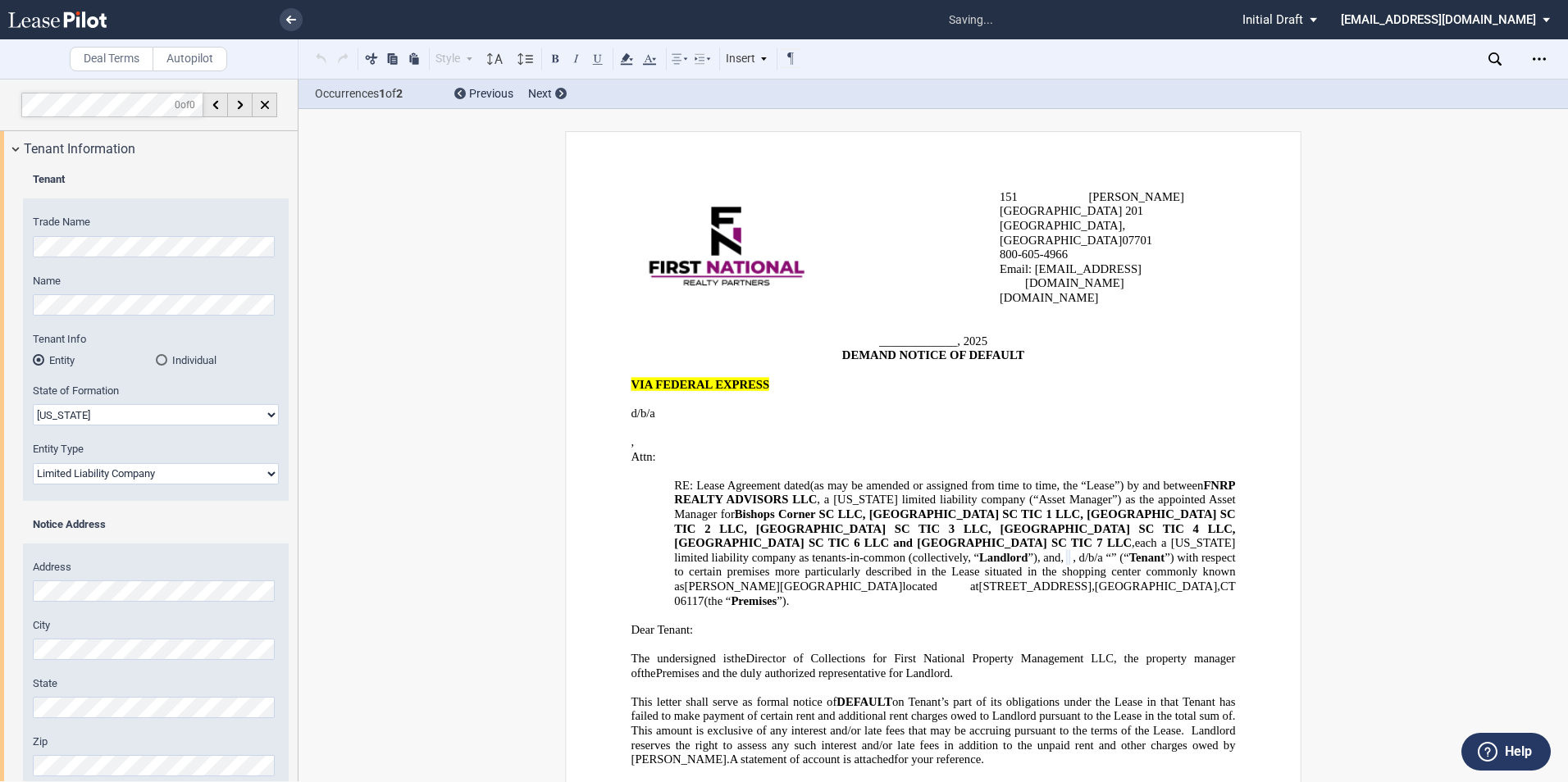
click at [33, 463] on select "Corporation Limited Liability Company General Partnership Limited Partnership O…" at bounding box center [155, 474] width 246 height 22
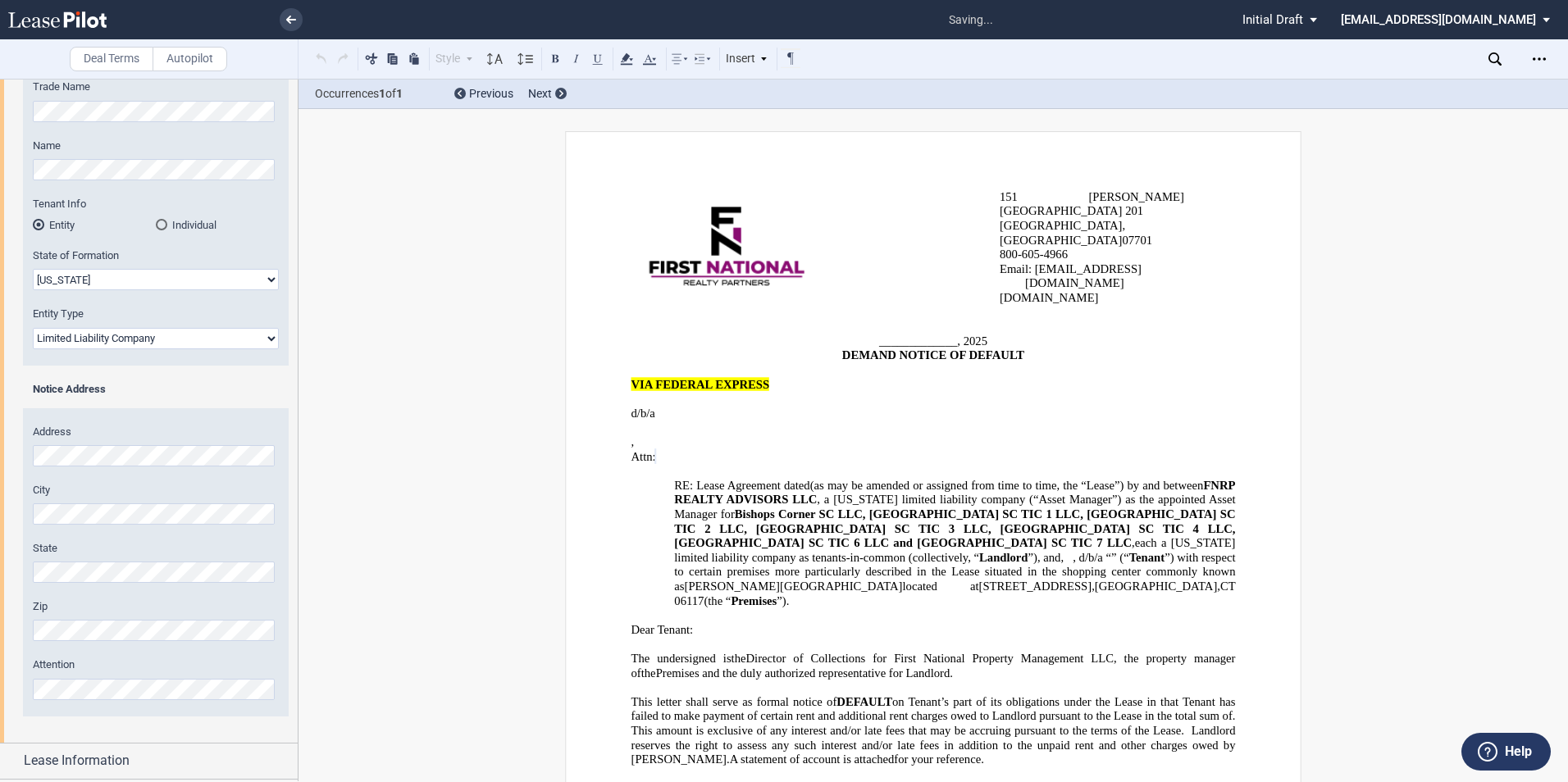
scroll to position [206, 0]
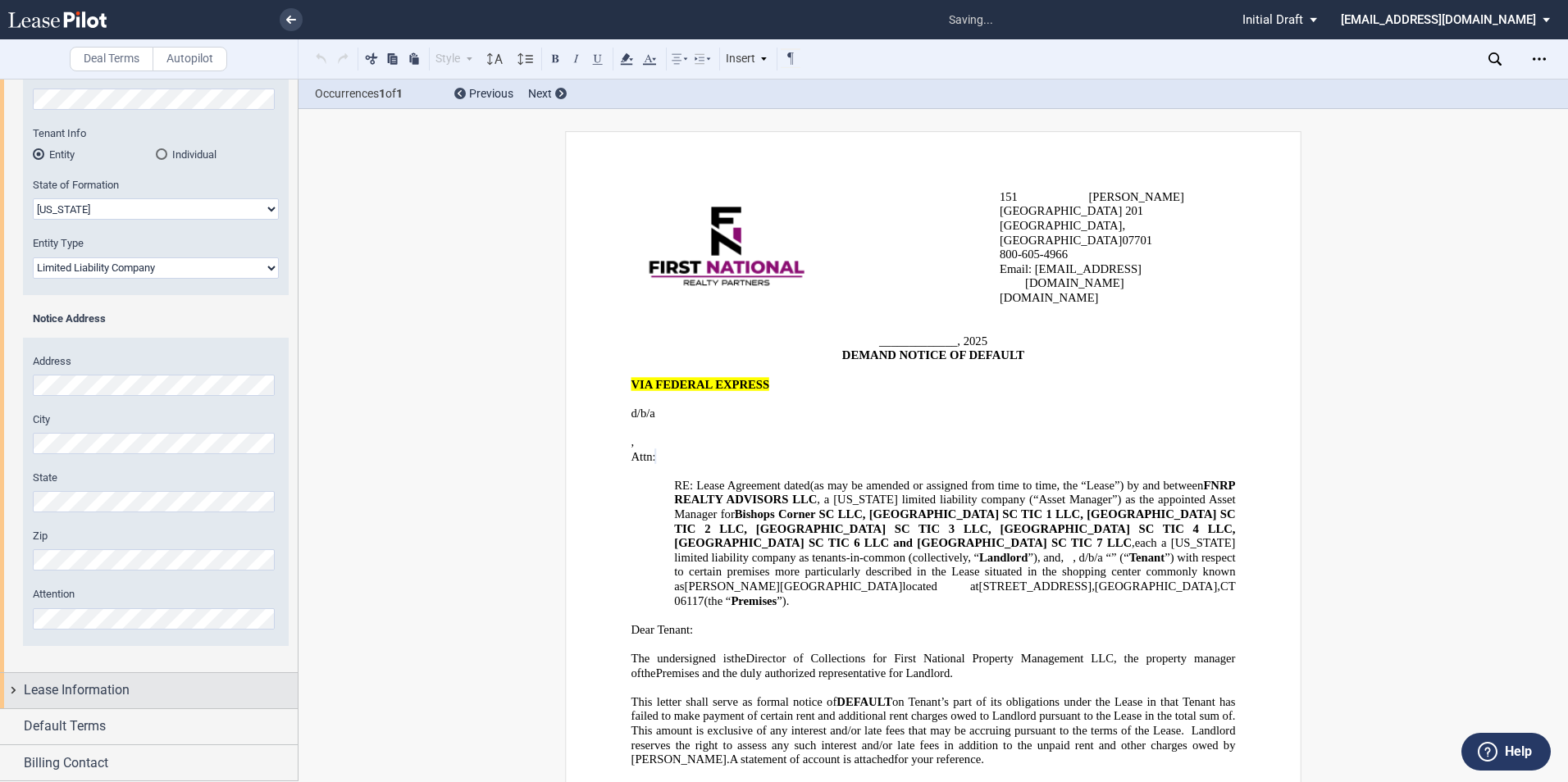
click at [81, 693] on span "Lease Information" at bounding box center [76, 690] width 106 height 20
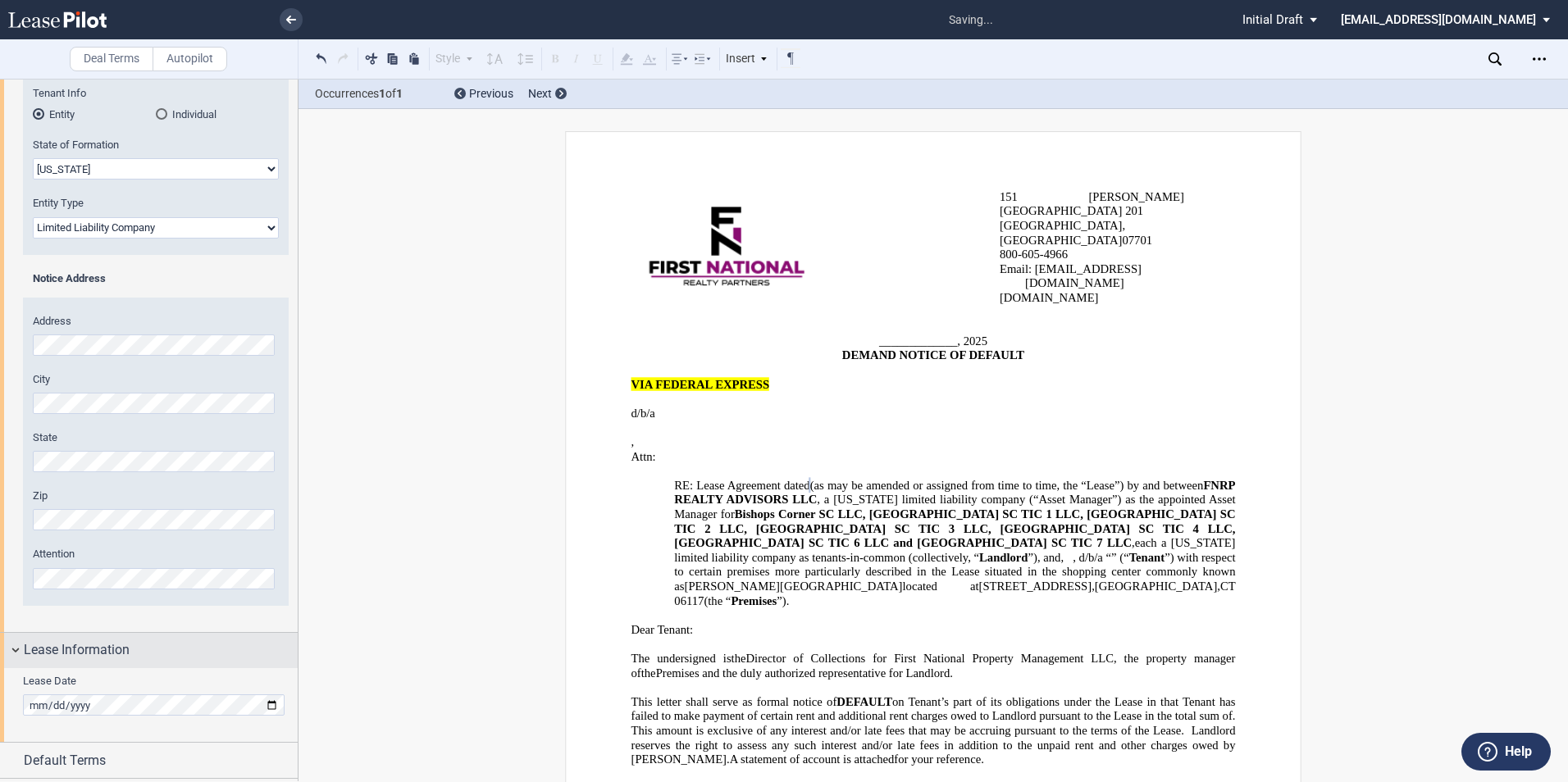
scroll to position [279, 0]
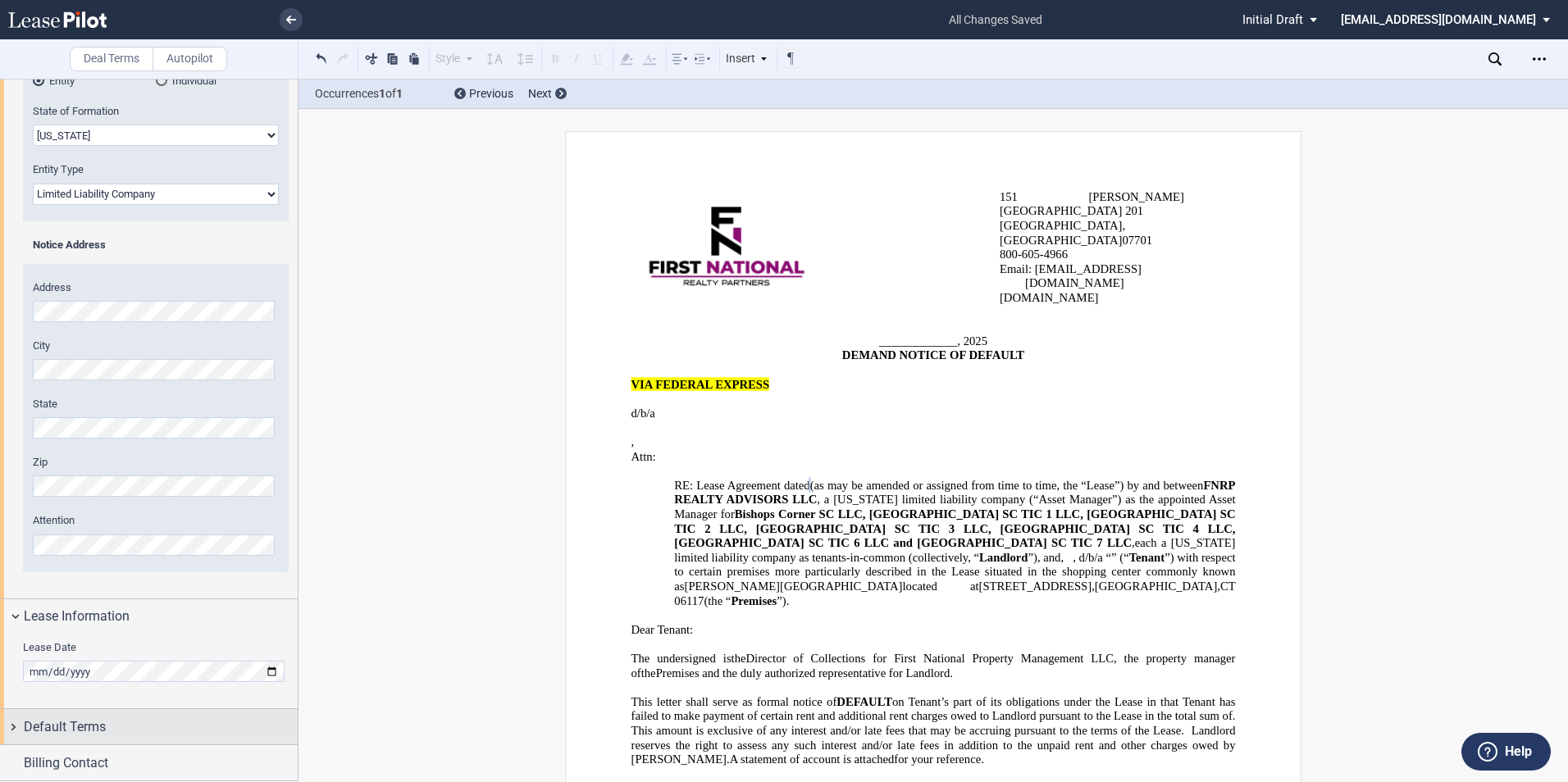
click at [131, 722] on div "Default Terms" at bounding box center [160, 726] width 273 height 20
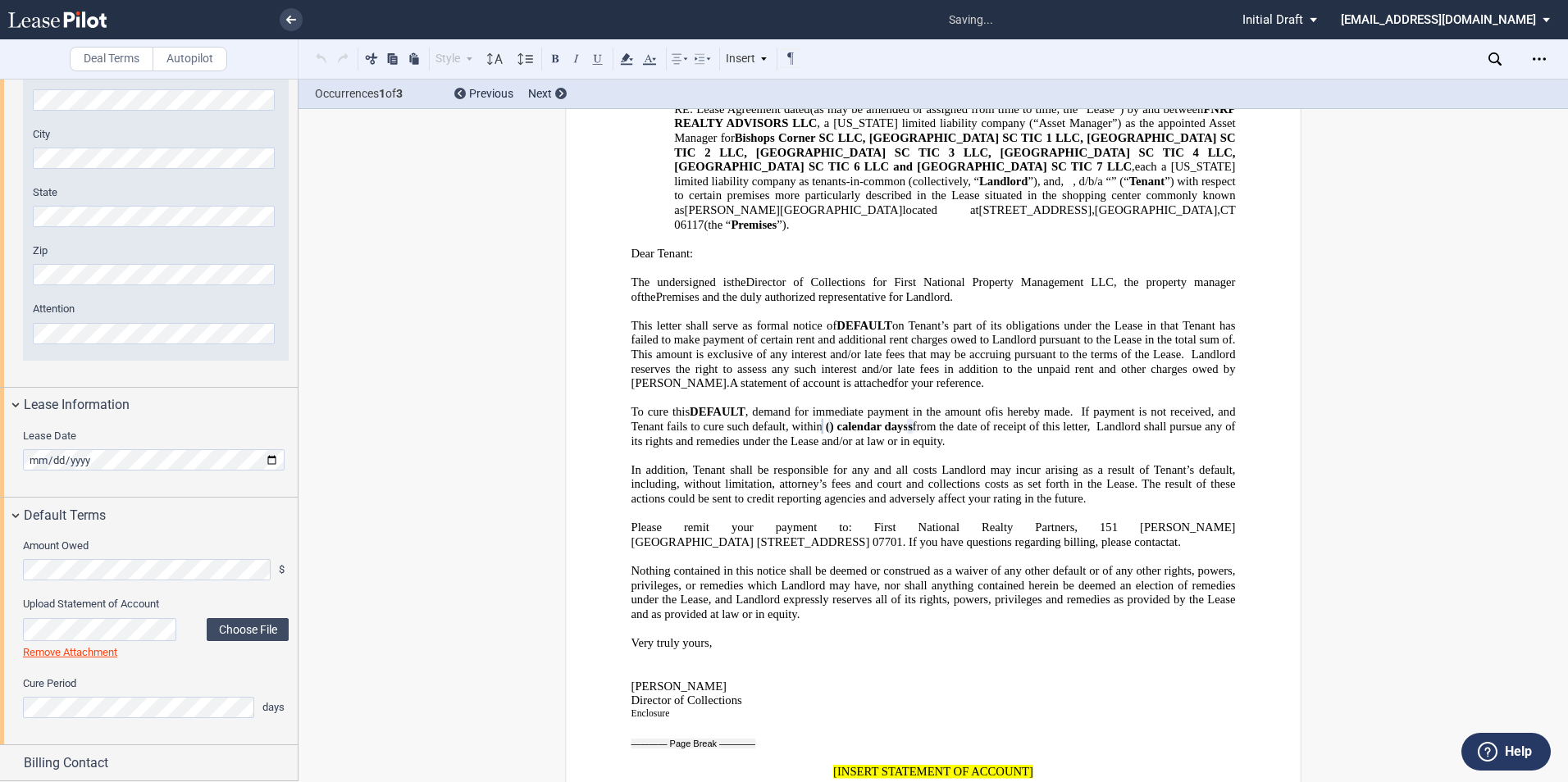
scroll to position [390, 0]
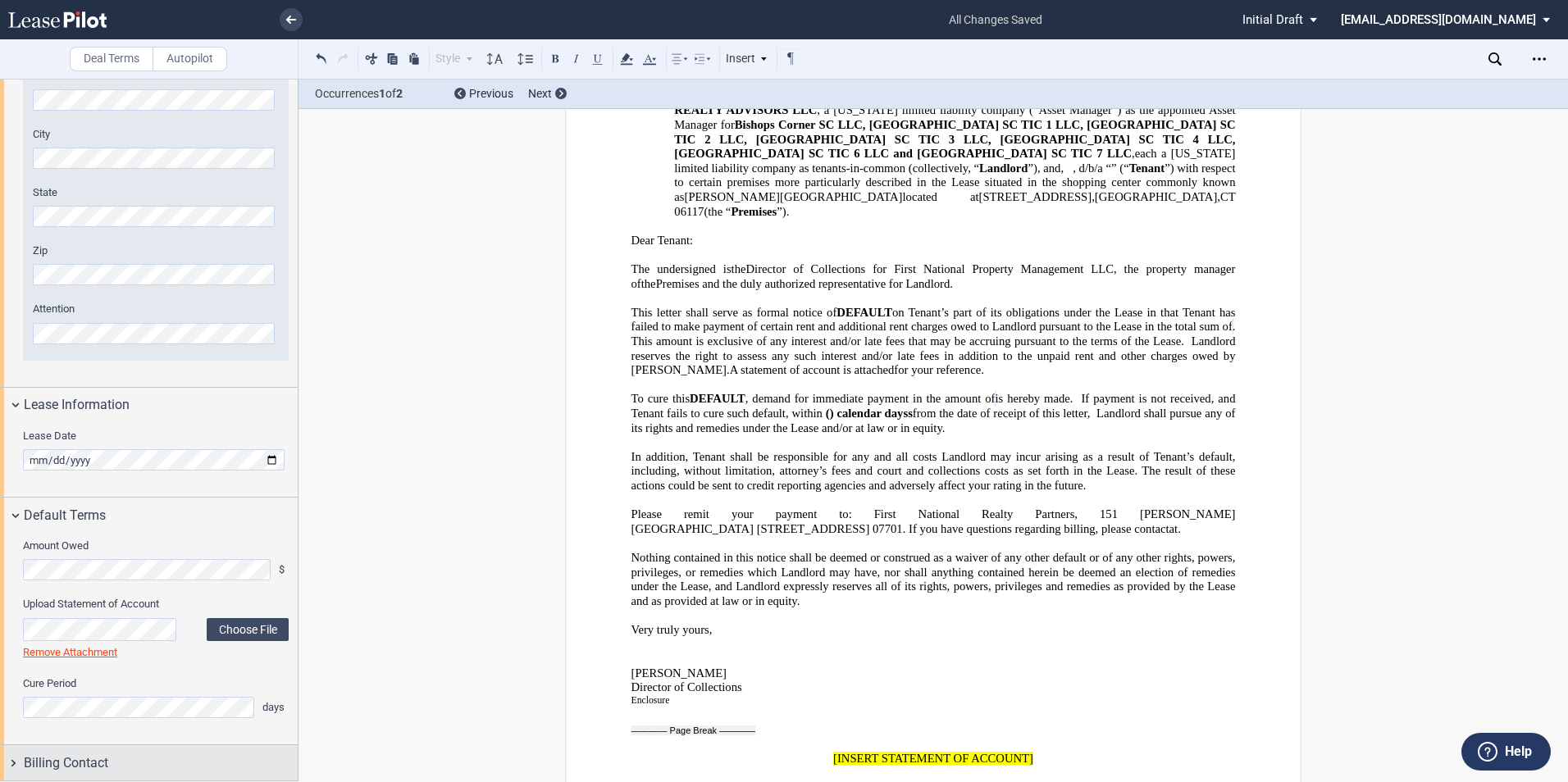
click at [69, 751] on div "Billing Contact" at bounding box center [148, 762] width 298 height 36
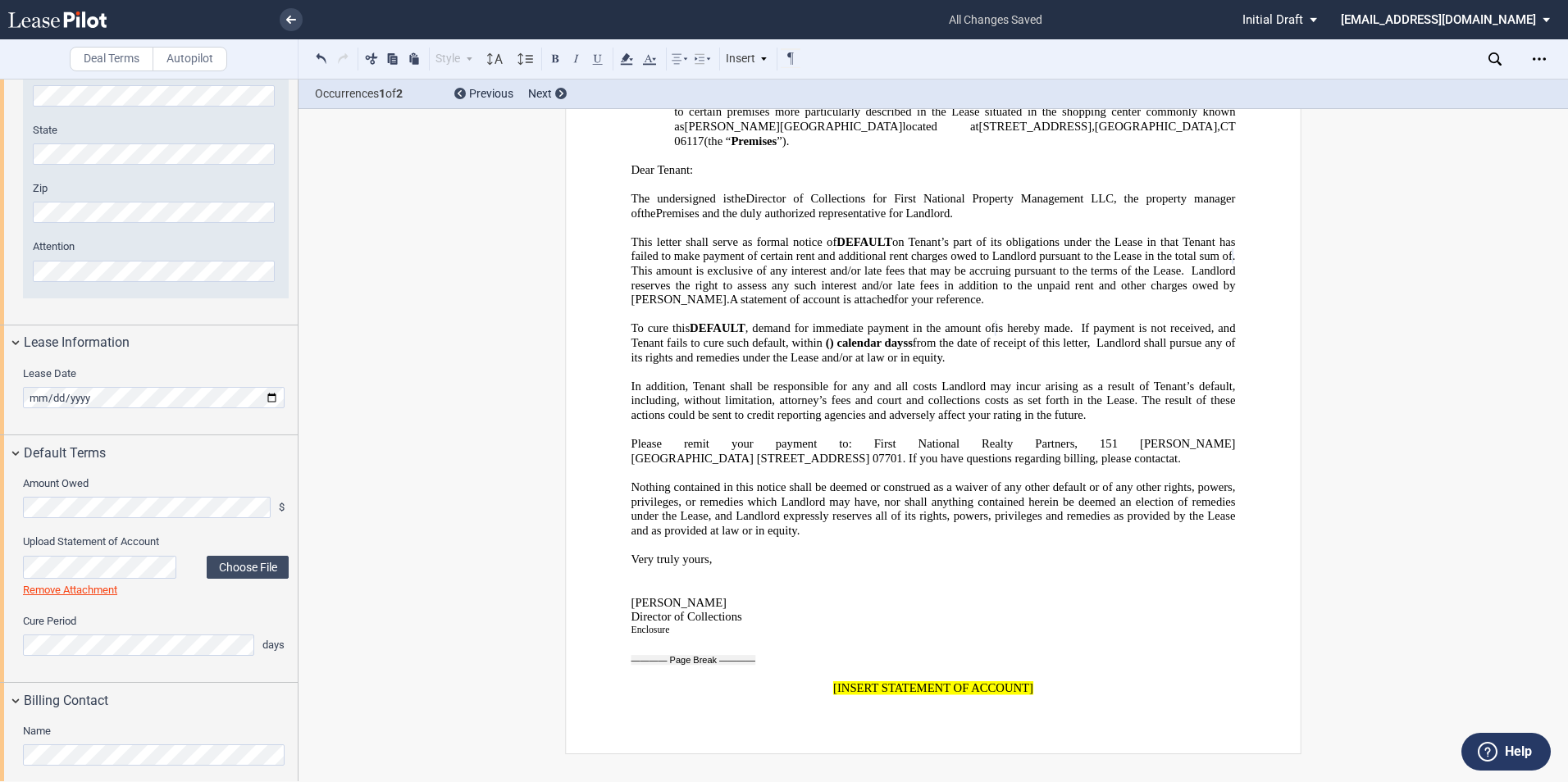
scroll to position [624, 0]
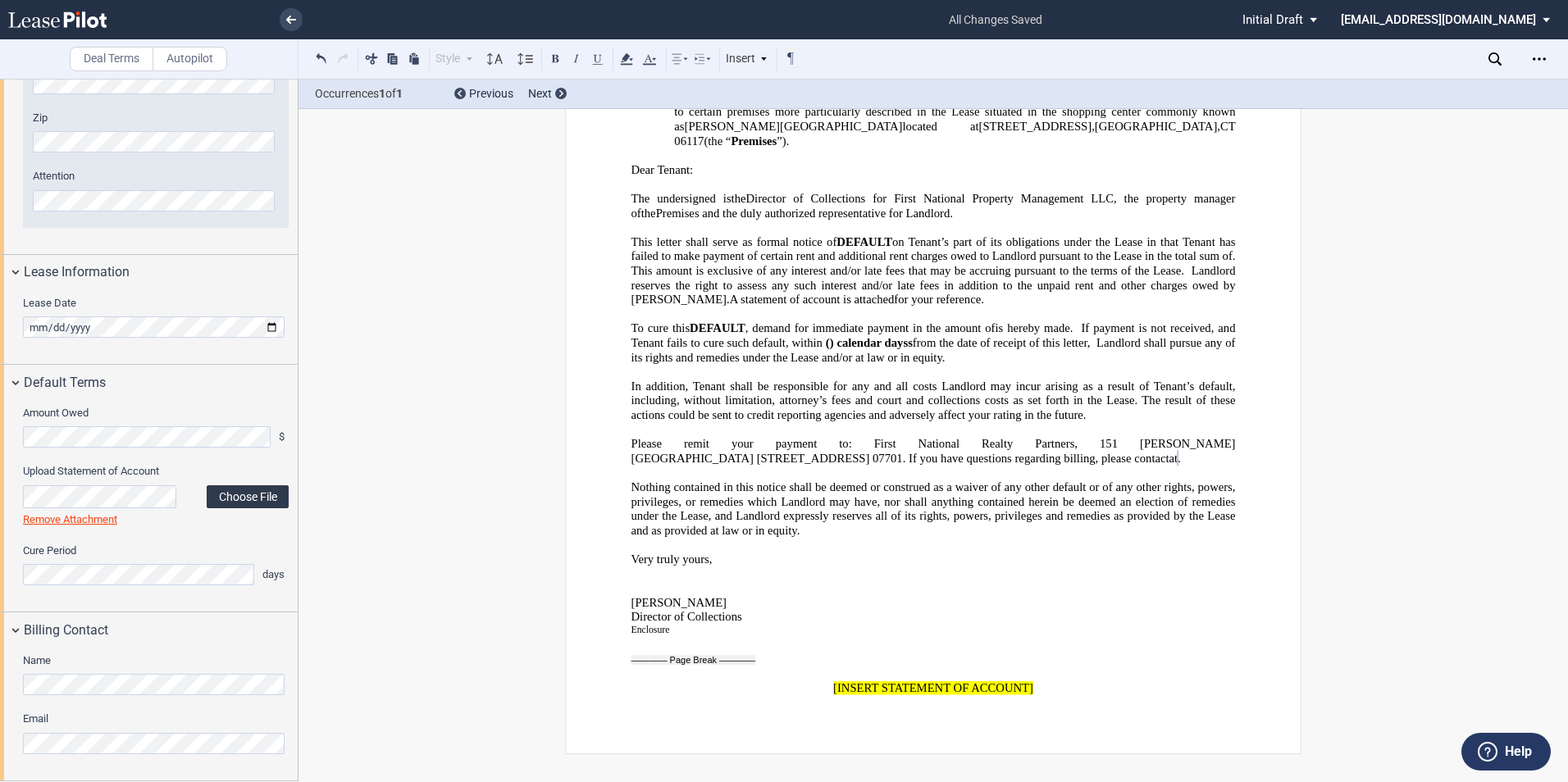
click at [258, 497] on label "Choose File" at bounding box center [247, 496] width 82 height 23
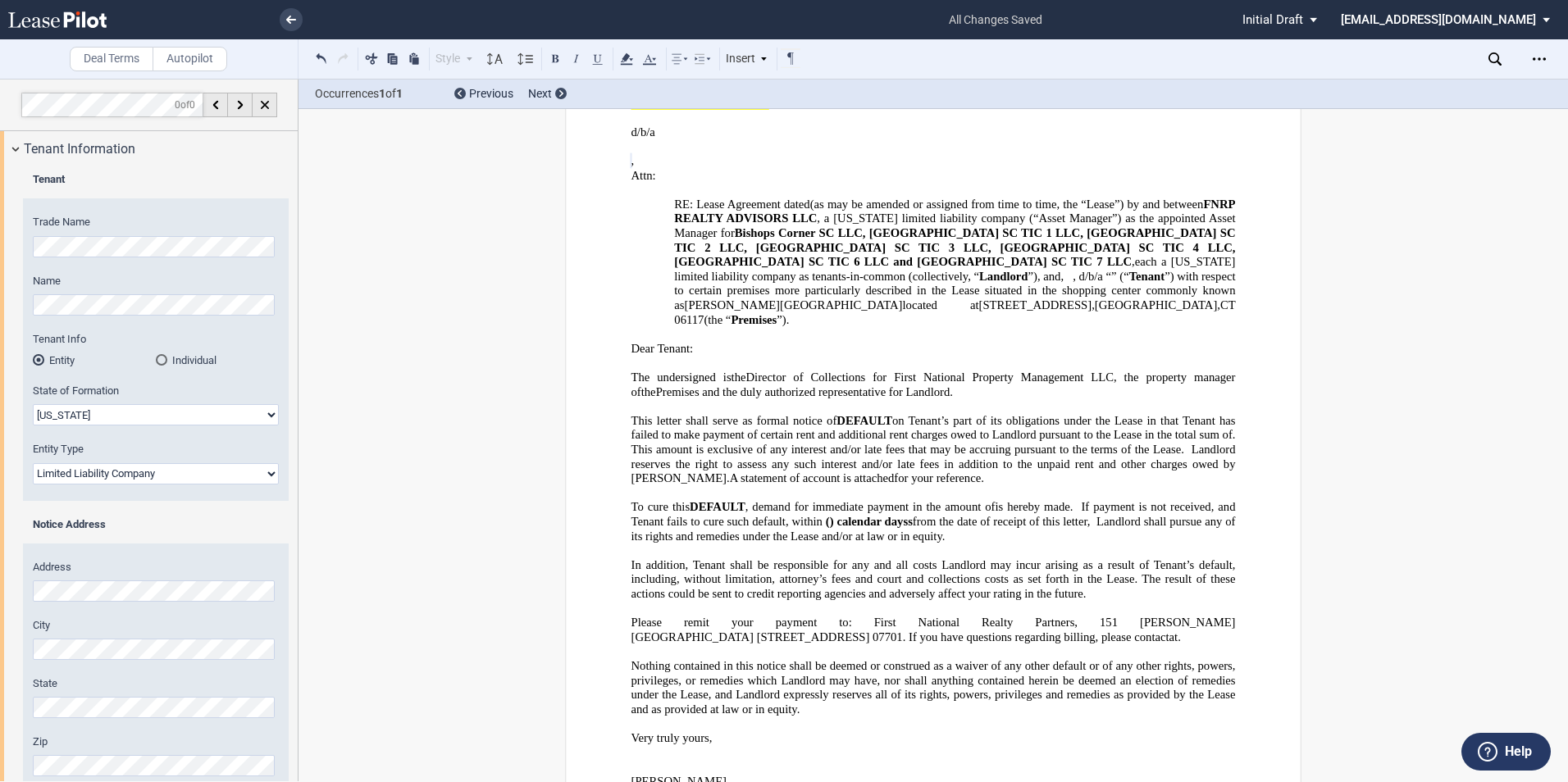
scroll to position [0, 0]
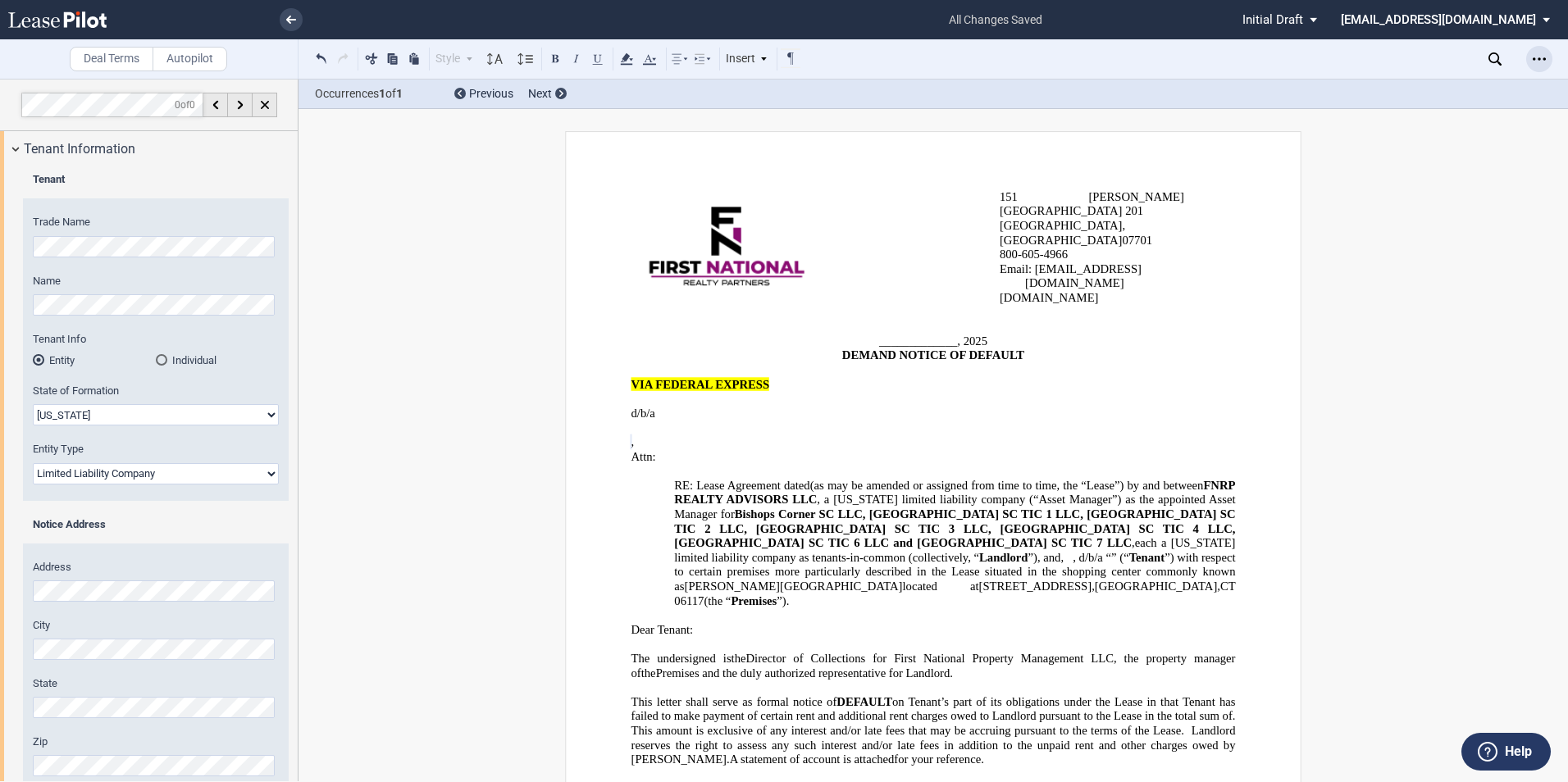
click at [1545, 60] on div "Open Lease options menu" at bounding box center [1538, 59] width 26 height 26
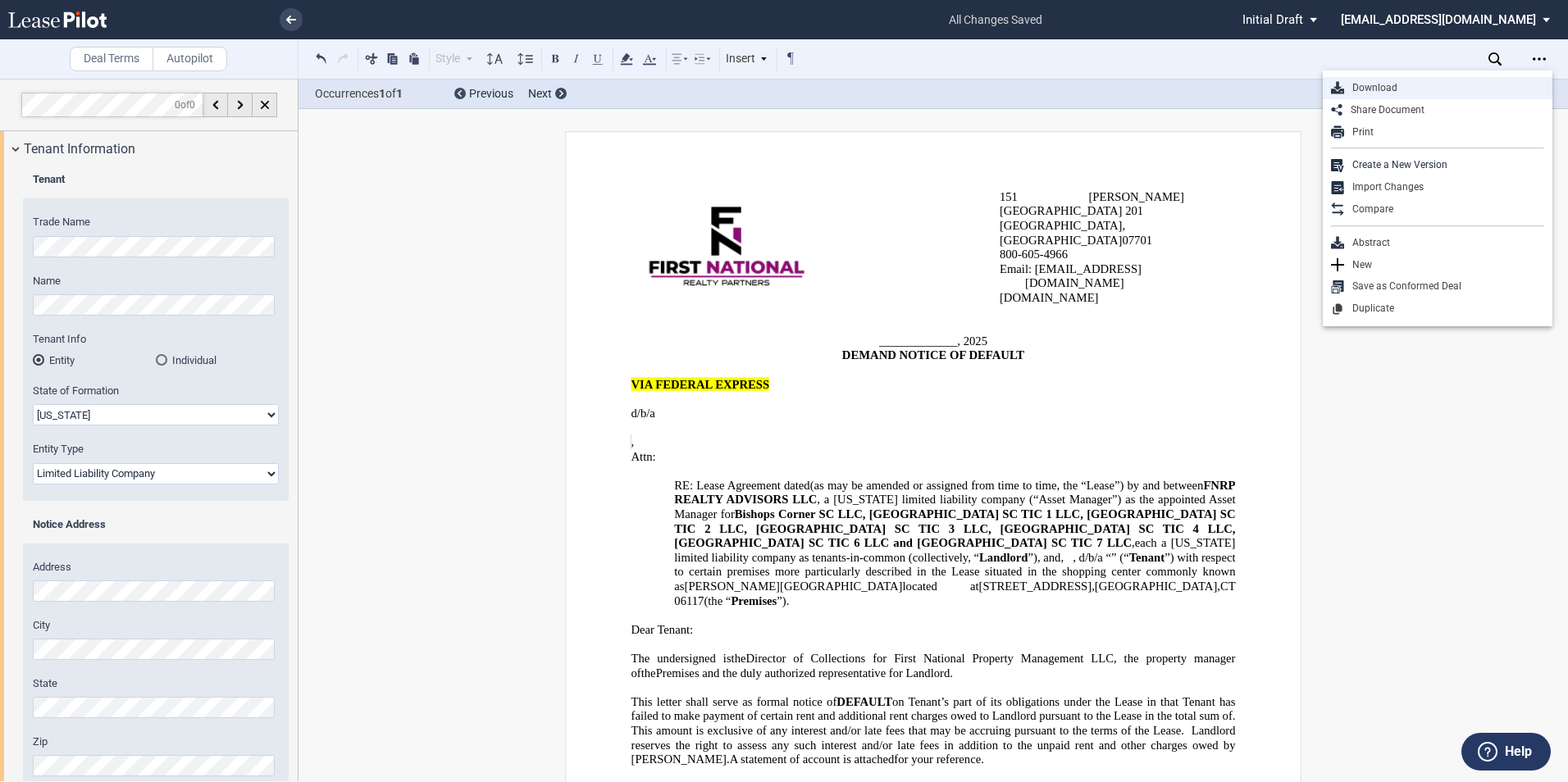
click at [1426, 87] on div "Download" at bounding box center [1444, 88] width 200 height 14
